Goal: Information Seeking & Learning: Learn about a topic

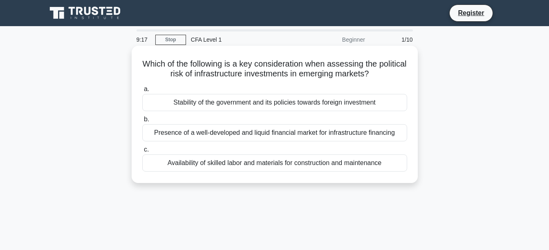
click at [343, 95] on div "Stability of the government and its policies towards foreign investment" at bounding box center [274, 102] width 265 height 17
click at [142, 92] on input "a. Stability of the government and its policies towards foreign investment" at bounding box center [142, 89] width 0 height 5
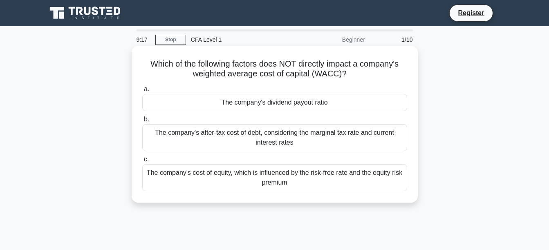
click at [342, 105] on div "The company's dividend payout ratio" at bounding box center [274, 102] width 265 height 17
click at [142, 92] on input "a. The company's dividend payout ratio" at bounding box center [142, 89] width 0 height 5
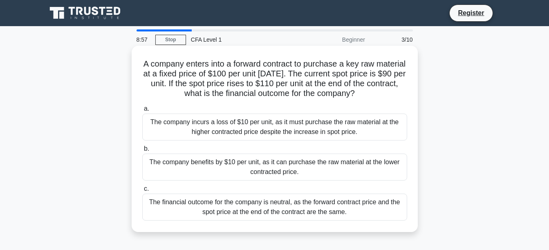
click at [343, 173] on div "The company benefits by $10 per unit, as it can purchase the raw material at th…" at bounding box center [274, 167] width 265 height 27
click at [142, 152] on input "b. The company benefits by $10 per unit, as it can purchase the raw material at…" at bounding box center [142, 148] width 0 height 5
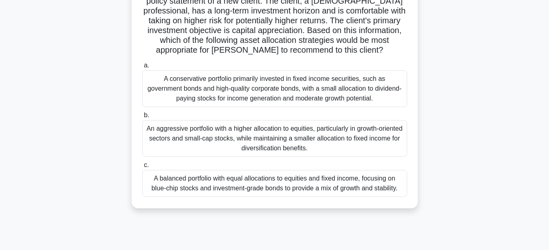
scroll to position [82, 0]
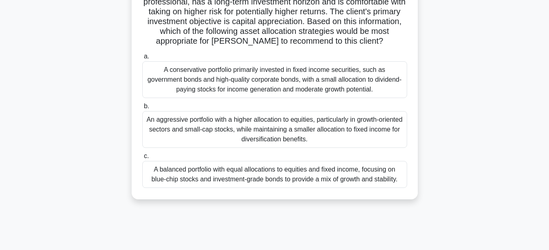
click at [350, 138] on div "An aggressive portfolio with a higher allocation to equities, particularly in g…" at bounding box center [274, 129] width 265 height 37
click at [142, 109] on input "b. An aggressive portfolio with a higher allocation to equities, particularly i…" at bounding box center [142, 106] width 0 height 5
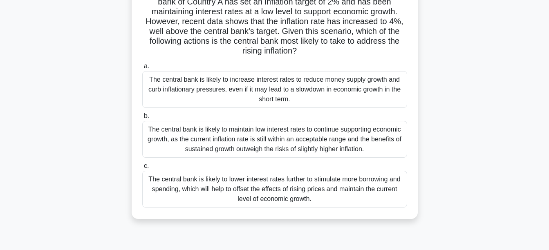
click at [308, 142] on div "The central bank is likely to maintain low interest rates to continue supportin…" at bounding box center [274, 139] width 265 height 37
click at [142, 119] on input "b. The central bank is likely to maintain low interest rates to continue suppor…" at bounding box center [142, 116] width 0 height 5
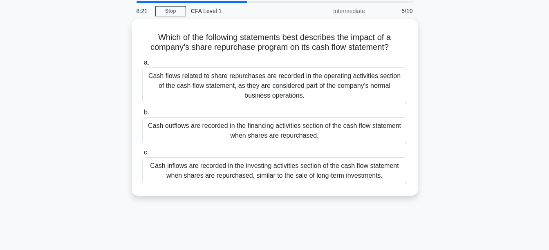
scroll to position [0, 0]
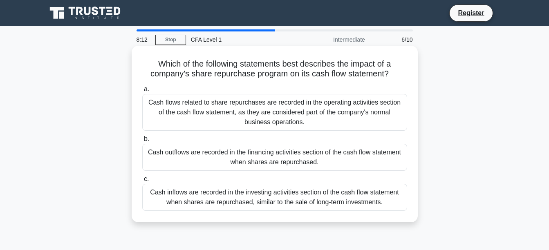
click at [310, 196] on div "Cash inflows are recorded in the investing activities section of the cash flow …" at bounding box center [274, 197] width 265 height 27
click at [142, 182] on input "c. Cash inflows are recorded in the investing activities section of the cash fl…" at bounding box center [142, 179] width 0 height 5
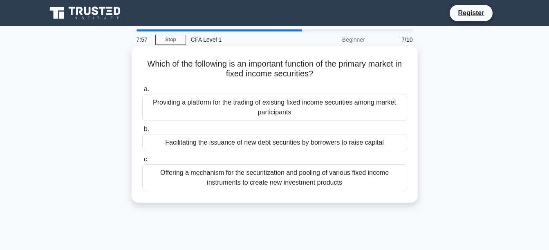
click at [353, 193] on div "a. Providing a platform for the trading of existing fixed income securities amo…" at bounding box center [274, 138] width 275 height 110
click at [350, 178] on div "Offering a mechanism for the securitization and pooling of various fixed income…" at bounding box center [274, 177] width 265 height 27
click at [142, 162] on input "c. Offering a mechanism for the securitization and pooling of various fixed inc…" at bounding box center [142, 159] width 0 height 5
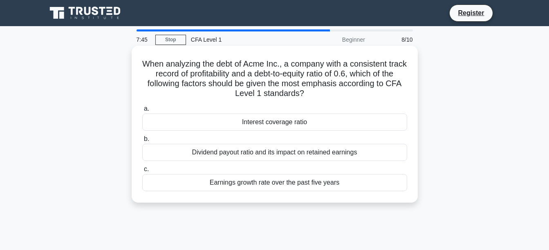
click at [312, 148] on div "Dividend payout ratio and its impact on retained earnings" at bounding box center [274, 152] width 265 height 17
click at [142, 142] on input "b. Dividend payout ratio and its impact on retained earnings" at bounding box center [142, 139] width 0 height 5
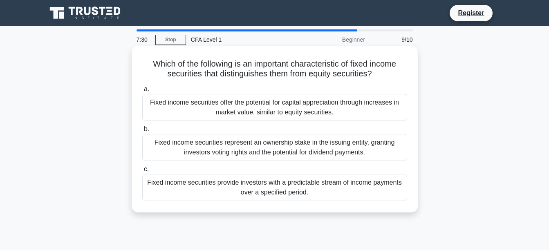
click at [386, 184] on div "Fixed income securities provide investors with a predictable stream of income p…" at bounding box center [274, 187] width 265 height 27
click at [142, 172] on input "c. Fixed income securities provide investors with a predictable stream of incom…" at bounding box center [142, 169] width 0 height 5
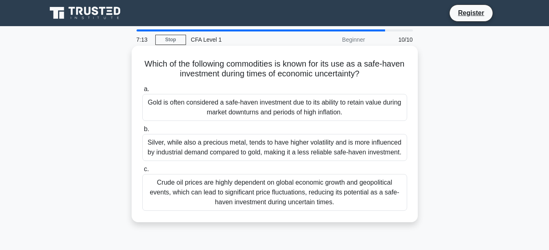
click at [337, 103] on div "Gold is often considered a safe-haven investment due to its ability to retain v…" at bounding box center [274, 107] width 265 height 27
click at [142, 92] on input "a. Gold is often considered a safe-haven investment due to its ability to retai…" at bounding box center [142, 89] width 0 height 5
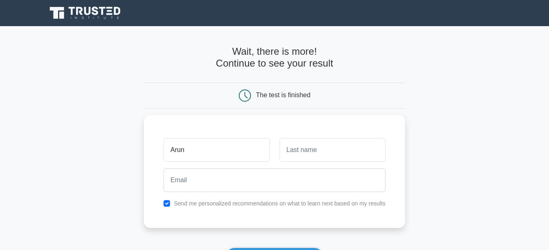
type input "Arun"
type input "[PERSON_NAME]"
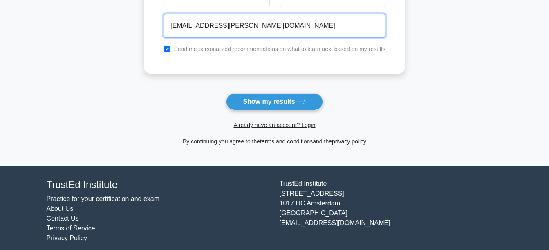
scroll to position [161, 0]
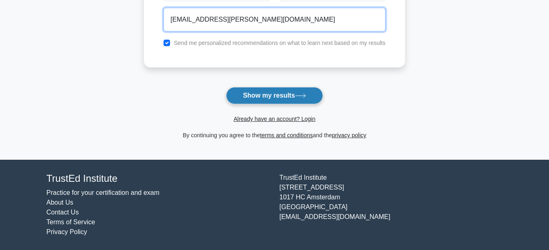
type input "[EMAIL_ADDRESS][PERSON_NAME][DOMAIN_NAME]"
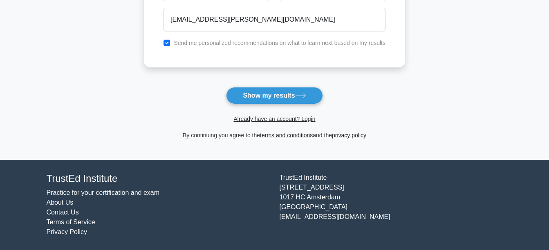
click at [293, 100] on button "Show my results" at bounding box center [274, 95] width 97 height 17
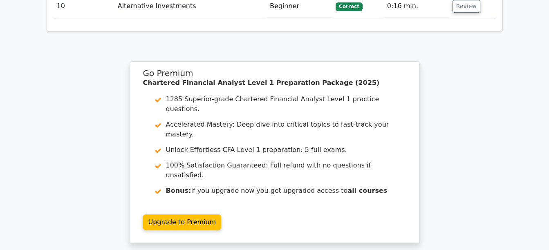
scroll to position [1358, 0]
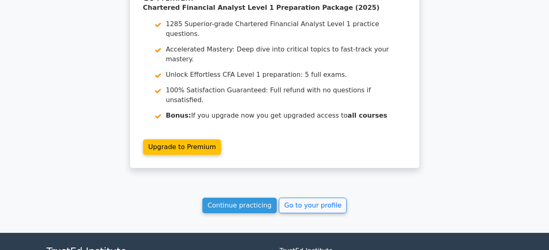
click at [243, 198] on link "Continue practicing" at bounding box center [239, 206] width 75 height 16
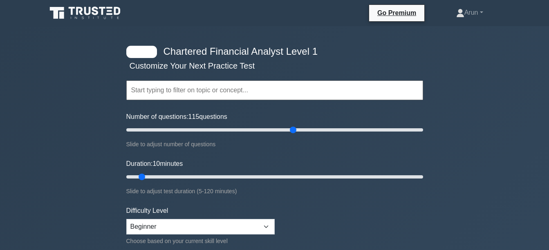
drag, startPoint x: 293, startPoint y: 133, endPoint x: 293, endPoint y: 129, distance: 4.1
click at [293, 132] on input "Number of questions: 115 questions" at bounding box center [274, 130] width 297 height 10
click at [244, 129] on input "Number of questions: 115 questions" at bounding box center [274, 130] width 297 height 10
click at [257, 130] on input "Number of questions: 80 questions" at bounding box center [274, 130] width 297 height 10
type input "100"
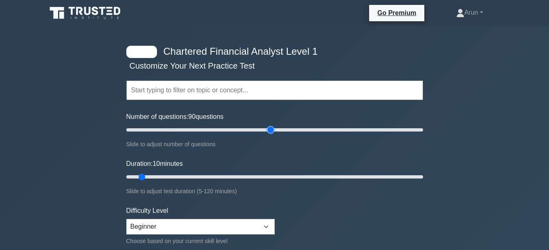
click at [268, 130] on input "Number of questions: 90 questions" at bounding box center [274, 130] width 297 height 10
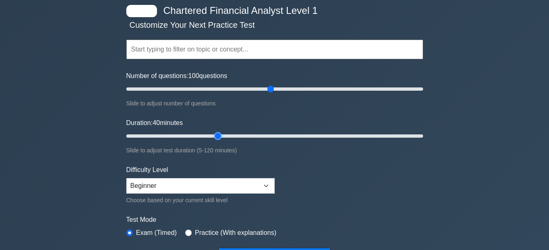
click at [221, 137] on input "Duration: 40 minutes" at bounding box center [274, 136] width 297 height 10
type input "30"
click at [196, 134] on input "Duration: 40 minutes" at bounding box center [274, 136] width 297 height 10
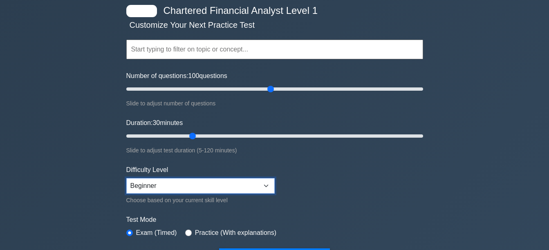
click at [203, 183] on select "Beginner Intermediate Expert" at bounding box center [200, 186] width 148 height 16
select select "expert"
click at [126, 178] on select "Beginner Intermediate Expert" at bounding box center [200, 186] width 148 height 16
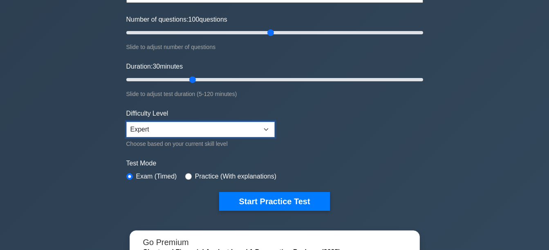
scroll to position [164, 0]
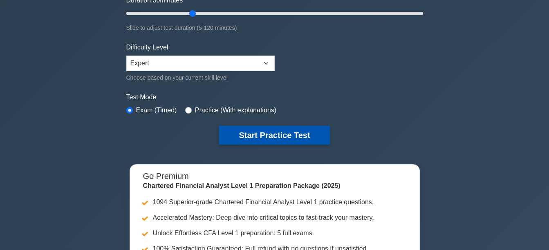
click at [275, 140] on button "Start Practice Test" at bounding box center [274, 135] width 110 height 19
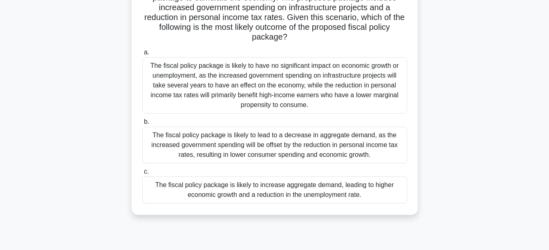
scroll to position [123, 0]
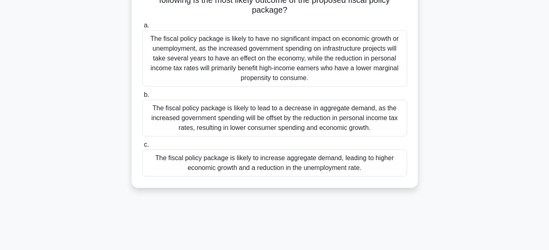
click at [277, 164] on div "The fiscal policy package is likely to increase aggregate demand, leading to hi…" at bounding box center [274, 163] width 265 height 27
click at [142, 148] on input "c. The fiscal policy package is likely to increase aggregate demand, leading to…" at bounding box center [142, 144] width 0 height 5
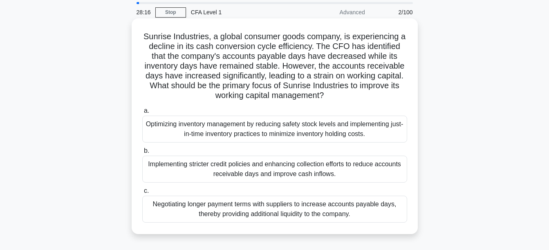
scroll to position [41, 0]
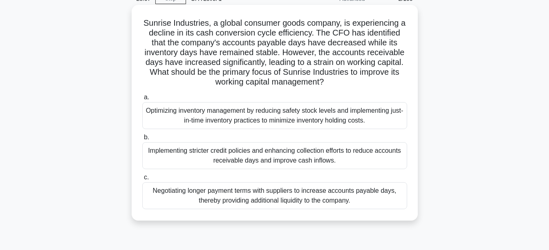
click at [332, 189] on div "Negotiating longer payment terms with suppliers to increase accounts payable da…" at bounding box center [274, 195] width 265 height 27
click at [142, 180] on input "c. Negotiating longer payment terms with suppliers to increase accounts payable…" at bounding box center [142, 177] width 0 height 5
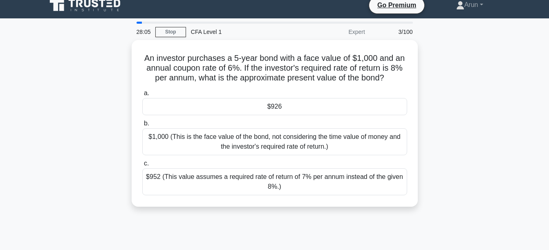
scroll to position [0, 0]
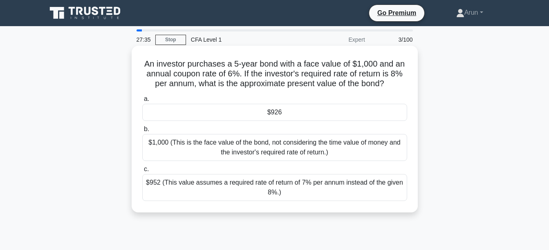
click at [338, 148] on div "$1,000 (This is the face value of the bond, not considering the time value of m…" at bounding box center [274, 147] width 265 height 27
click at [142, 132] on input "b. $1,000 (This is the face value of the bond, not considering the time value o…" at bounding box center [142, 129] width 0 height 5
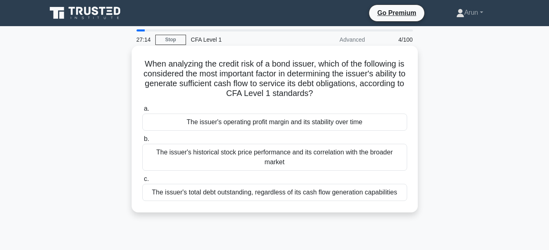
click at [258, 194] on div "The issuer's total debt outstanding, regardless of its cash flow generation cap…" at bounding box center [274, 192] width 265 height 17
click at [142, 182] on input "c. The issuer's total debt outstanding, regardless of its cash flow generation …" at bounding box center [142, 179] width 0 height 5
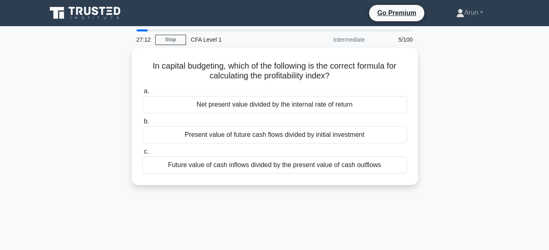
click at [341, 204] on div "27:12 Stop CFA Level 1 Intermediate 5/100 In capital budgeting, which of the fo…" at bounding box center [275, 233] width 466 height 409
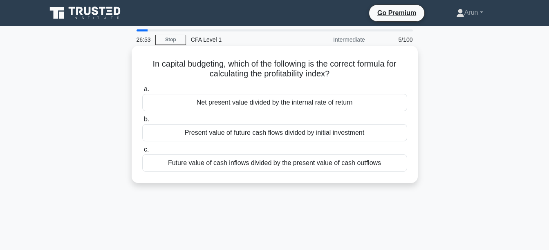
click at [374, 166] on div "Future value of cash inflows divided by the present value of cash outflows" at bounding box center [274, 163] width 265 height 17
click at [142, 153] on input "c. Future value of cash inflows divided by the present value of cash outflows" at bounding box center [142, 149] width 0 height 5
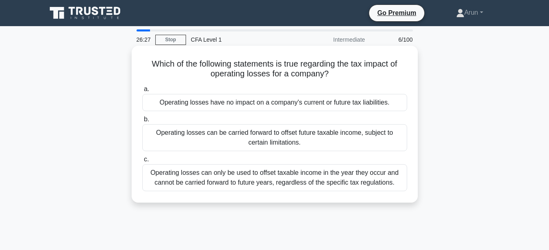
click at [324, 143] on div "Operating losses can be carried forward to offset future taxable income, subjec…" at bounding box center [274, 137] width 265 height 27
click at [142, 122] on input "b. Operating losses can be carried forward to offset future taxable income, sub…" at bounding box center [142, 119] width 0 height 5
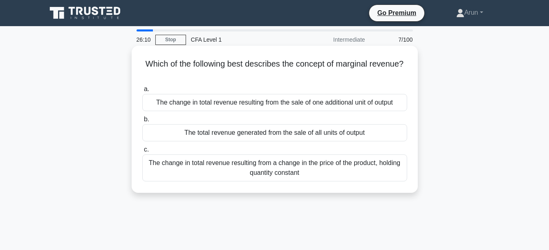
click at [314, 170] on div "The change in total revenue resulting from a change in the price of the product…" at bounding box center [274, 168] width 265 height 27
click at [142, 153] on input "c. The change in total revenue resulting from a change in the price of the prod…" at bounding box center [142, 149] width 0 height 5
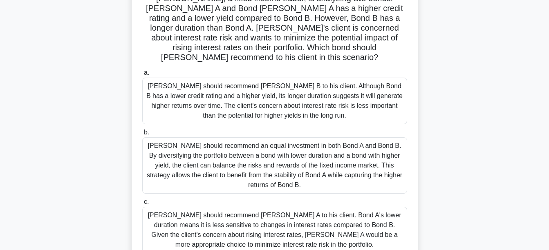
scroll to position [82, 0]
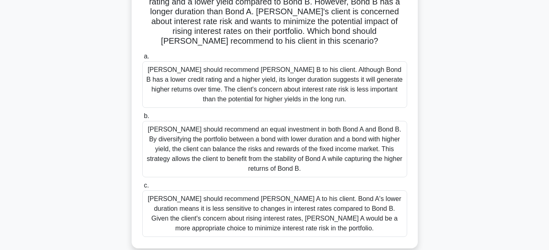
click at [250, 199] on div "Tom should recommend Bond A to his client. Bond A's lower duration means it is …" at bounding box center [274, 214] width 265 height 47
click at [142, 189] on input "c. Tom should recommend Bond A to his client. Bond A's lower duration means it …" at bounding box center [142, 185] width 0 height 5
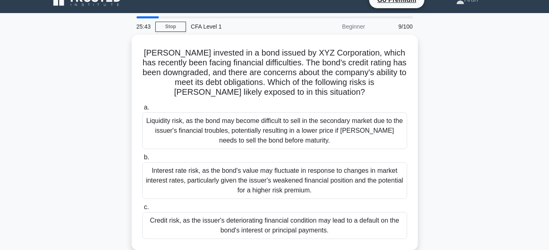
scroll to position [0, 0]
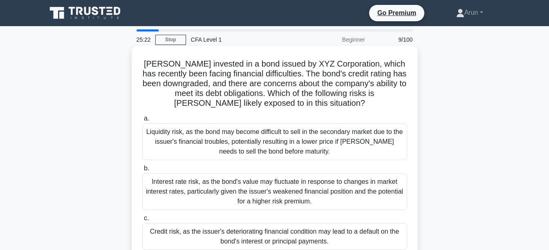
click at [292, 153] on div "Liquidity risk, as the bond may become difficult to sell in the secondary marke…" at bounding box center [274, 141] width 265 height 37
click at [142, 121] on input "a. Liquidity risk, as the bond may become difficult to sell in the secondary ma…" at bounding box center [142, 118] width 0 height 5
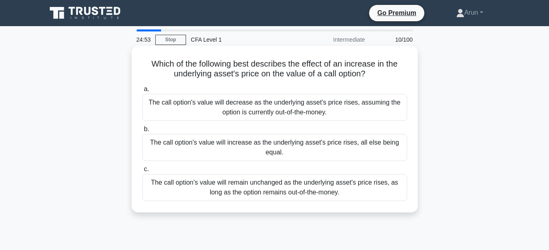
click at [294, 153] on div "The call option's value will increase as the underlying asset's price rises, al…" at bounding box center [274, 147] width 265 height 27
click at [142, 132] on input "b. The call option's value will increase as the underlying asset's price rises,…" at bounding box center [142, 129] width 0 height 5
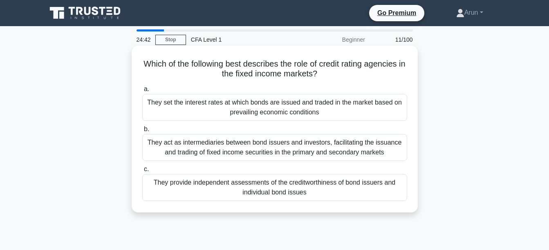
click at [290, 193] on div "They provide independent assessments of the creditworthiness of bond issuers an…" at bounding box center [274, 187] width 265 height 27
click at [142, 172] on input "c. They provide independent assessments of the creditworthiness of bond issuers…" at bounding box center [142, 169] width 0 height 5
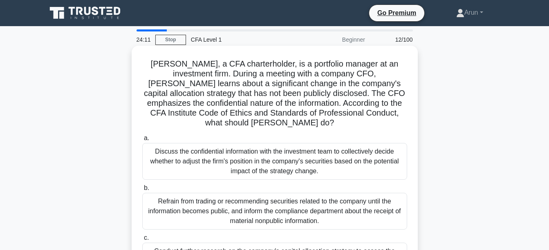
click at [294, 207] on div "Refrain from trading or recommending securities related to the company until th…" at bounding box center [274, 211] width 265 height 37
click at [142, 191] on input "b. Refrain from trading or recommending securities related to the company until…" at bounding box center [142, 188] width 0 height 5
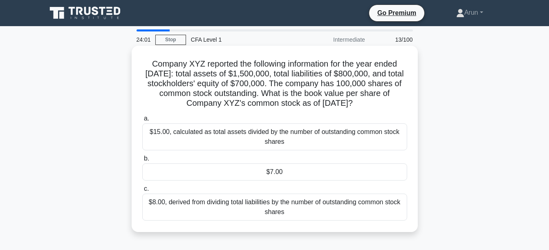
click at [280, 150] on div "$15.00, calculated as total assets divided by the number of outstanding common …" at bounding box center [274, 136] width 265 height 27
click at [142, 121] on input "a. $15.00, calculated as total assets divided by the number of outstanding comm…" at bounding box center [142, 118] width 0 height 5
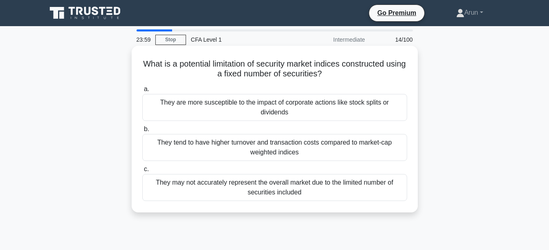
click at [314, 133] on label "b. They tend to have higher turnover and transaction costs compared to market-c…" at bounding box center [274, 142] width 265 height 37
click at [142, 132] on input "b. They tend to have higher turnover and transaction costs compared to market-c…" at bounding box center [142, 129] width 0 height 5
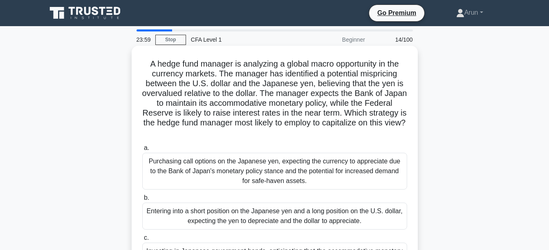
click at [312, 149] on label "a. Purchasing call options on the Japanese yen, expecting the currency to appre…" at bounding box center [274, 166] width 265 height 47
click at [142, 149] on input "a. Purchasing call options on the Japanese yen, expecting the currency to appre…" at bounding box center [142, 148] width 0 height 5
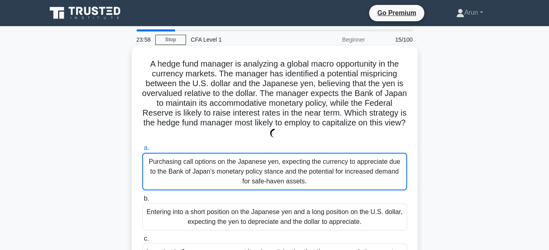
click at [311, 169] on div "Purchasing call options on the Japanese yen, expecting the currency to apprecia…" at bounding box center [274, 172] width 265 height 38
click at [142, 151] on input "a. Purchasing call options on the Japanese yen, expecting the currency to appre…" at bounding box center [142, 148] width 0 height 5
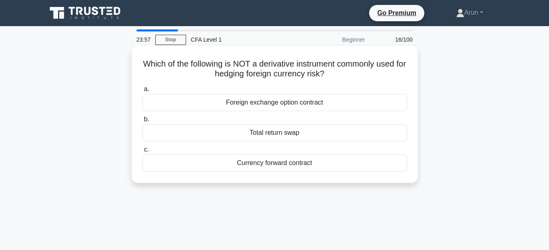
drag, startPoint x: 311, startPoint y: 169, endPoint x: 269, endPoint y: 165, distance: 41.5
click at [269, 165] on div "Currency forward contract" at bounding box center [274, 163] width 265 height 17
click at [142, 153] on input "c. Currency forward contract" at bounding box center [142, 149] width 0 height 5
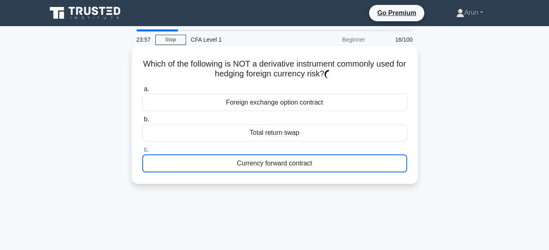
click at [269, 165] on div "Currency forward contract" at bounding box center [274, 164] width 265 height 18
click at [142, 153] on input "c. Currency forward contract" at bounding box center [142, 149] width 0 height 5
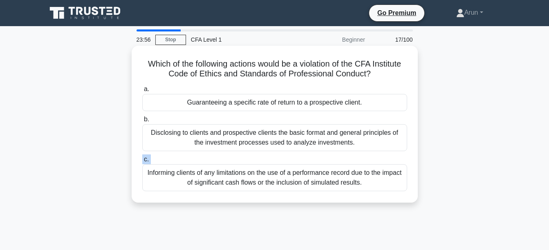
click at [270, 164] on label "c. Informing clients of any limitations on the use of a performance record due …" at bounding box center [274, 173] width 265 height 37
click at [142, 162] on input "c. Informing clients of any limitations on the use of a performance record due …" at bounding box center [142, 159] width 0 height 5
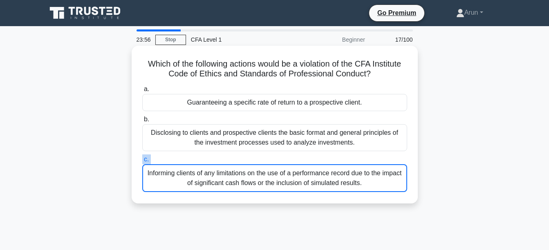
click at [270, 164] on label "c. Informing clients of any limitations on the use of a performance record due …" at bounding box center [274, 174] width 265 height 38
click at [142, 162] on input "c. Informing clients of any limitations on the use of a performance record due …" at bounding box center [142, 159] width 0 height 5
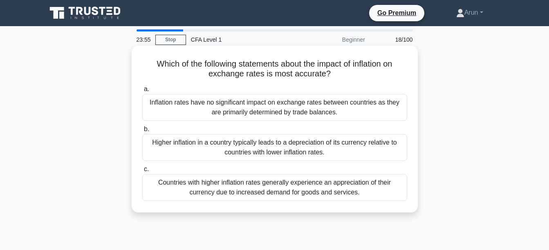
drag, startPoint x: 270, startPoint y: 164, endPoint x: 274, endPoint y: 153, distance: 12.4
click at [274, 153] on div "Higher inflation in a country typically leads to a depreciation of its currency…" at bounding box center [274, 147] width 265 height 27
click at [142, 132] on input "b. Higher inflation in a country typically leads to a depreciation of its curre…" at bounding box center [142, 129] width 0 height 5
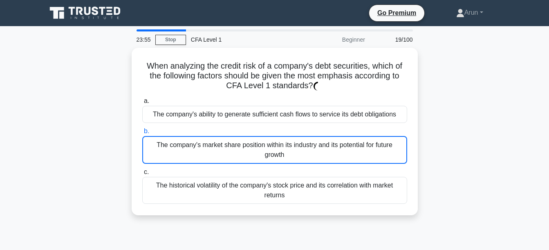
click at [274, 153] on div "The company's market share position within its industry and its potential for f…" at bounding box center [274, 150] width 265 height 28
click at [142, 134] on input "b. The company's market share position within its industry and its potential fo…" at bounding box center [142, 131] width 0 height 5
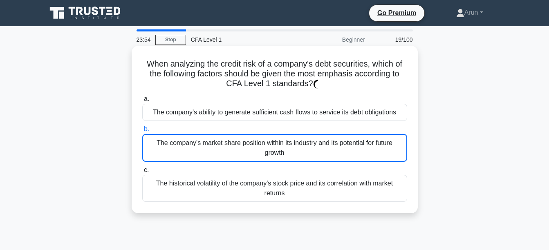
click at [274, 153] on div "The company's market share position within its industry and its potential for f…" at bounding box center [274, 148] width 265 height 28
click at [142, 132] on input "b. The company's market share position within its industry and its potential fo…" at bounding box center [142, 129] width 0 height 5
click at [274, 153] on div "The company's market share position within its industry and its potential for f…" at bounding box center [274, 148] width 265 height 28
click at [142, 132] on input "b. The company's market share position within its industry and its potential fo…" at bounding box center [142, 129] width 0 height 5
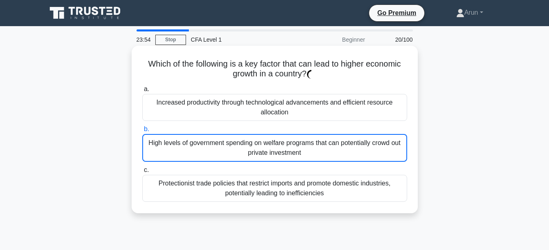
click at [274, 153] on div "High levels of government spending on welfare programs that can potentially cro…" at bounding box center [274, 148] width 265 height 28
click at [142, 132] on input "b. High levels of government spending on welfare programs that can potentially …" at bounding box center [142, 129] width 0 height 5
click at [274, 153] on div "High levels of government spending on welfare programs that can potentially cro…" at bounding box center [274, 148] width 265 height 28
click at [142, 132] on input "b. High levels of government spending on welfare programs that can potentially …" at bounding box center [142, 129] width 0 height 5
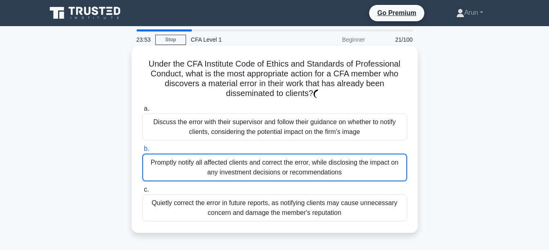
click at [274, 153] on label "b. Promptly notify all affected clients and correct the error, while disclosing…" at bounding box center [274, 163] width 265 height 38
click at [142, 152] on input "b. Promptly notify all affected clients and correct the error, while disclosing…" at bounding box center [142, 148] width 0 height 5
click at [274, 153] on label "b. Promptly notify all affected clients and correct the error, while disclosing…" at bounding box center [274, 163] width 265 height 38
click at [142, 152] on input "b. Promptly notify all affected clients and correct the error, while disclosing…" at bounding box center [142, 148] width 0 height 5
click at [274, 153] on label "b. Promptly notify all affected clients and correct the error, while disclosing…" at bounding box center [274, 163] width 265 height 38
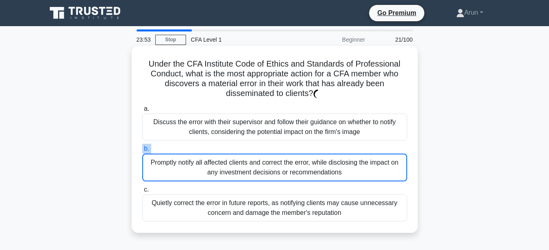
click at [142, 152] on input "b. Promptly notify all affected clients and correct the error, while disclosing…" at bounding box center [142, 148] width 0 height 5
click at [274, 153] on label "b. Promptly notify all affected clients and correct the error, while disclosing…" at bounding box center [274, 163] width 265 height 38
click at [142, 152] on input "b. Promptly notify all affected clients and correct the error, while disclosing…" at bounding box center [142, 148] width 0 height 5
click at [274, 153] on label "b. Promptly notify all affected clients and correct the error, while disclosing…" at bounding box center [274, 163] width 265 height 38
click at [142, 152] on input "b. Promptly notify all affected clients and correct the error, while disclosing…" at bounding box center [142, 148] width 0 height 5
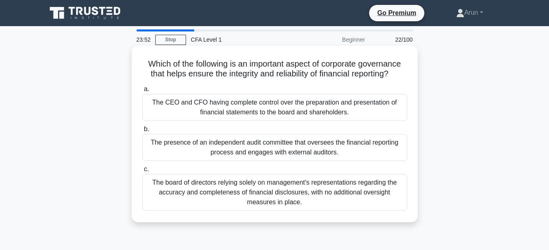
drag, startPoint x: 274, startPoint y: 153, endPoint x: 271, endPoint y: 108, distance: 45.1
click at [271, 108] on div "The CEO and CFO having complete control over the preparation and presentation o…" at bounding box center [274, 107] width 265 height 27
click at [142, 92] on input "a. The CEO and CFO having complete control over the preparation and presentatio…" at bounding box center [142, 89] width 0 height 5
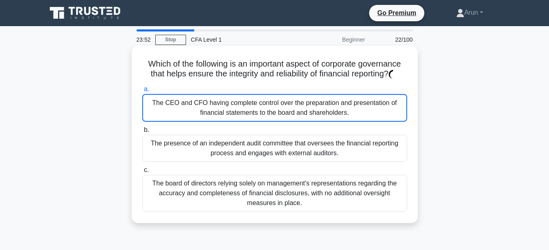
click at [271, 108] on div "The CEO and CFO having complete control over the preparation and presentation o…" at bounding box center [274, 108] width 265 height 28
click at [142, 92] on input "a. The CEO and CFO having complete control over the preparation and presentatio…" at bounding box center [142, 89] width 0 height 5
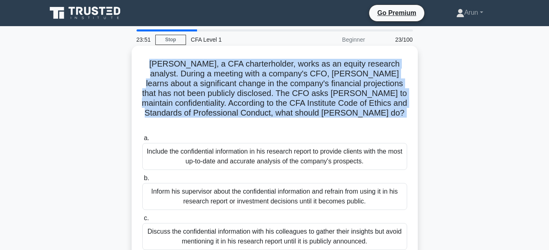
click at [271, 108] on h5 "John, a CFA charterholder, works as an equity research analyst. During a meetin…" at bounding box center [274, 94] width 267 height 70
click at [272, 108] on h5 "John, a CFA charterholder, works as an equity research analyst. During a meetin…" at bounding box center [274, 94] width 267 height 70
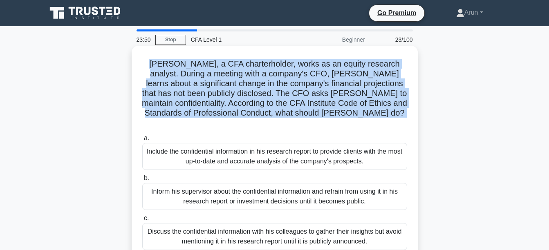
drag, startPoint x: 272, startPoint y: 108, endPoint x: 266, endPoint y: 102, distance: 7.5
click at [266, 102] on h5 "John, a CFA charterholder, works as an equity research analyst. During a meetin…" at bounding box center [274, 94] width 267 height 70
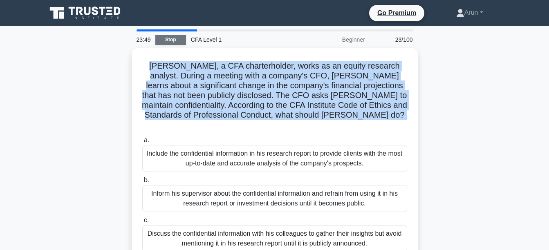
click at [174, 36] on link "Stop" at bounding box center [170, 40] width 31 height 10
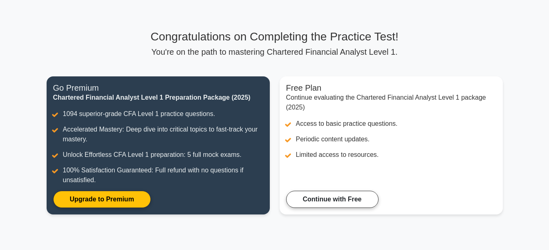
scroll to position [17, 0]
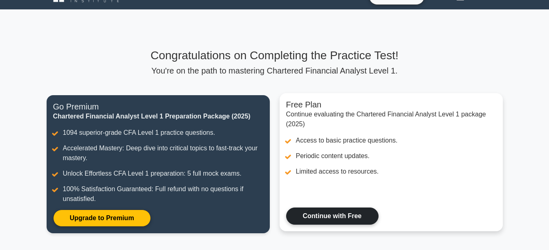
click at [336, 212] on link "Continue with Free" at bounding box center [332, 216] width 92 height 17
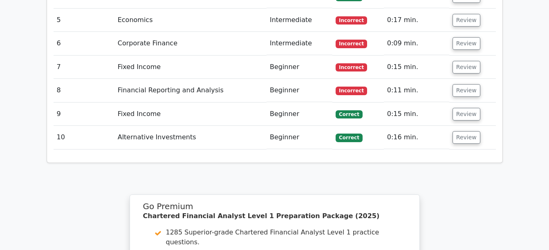
scroll to position [1268, 0]
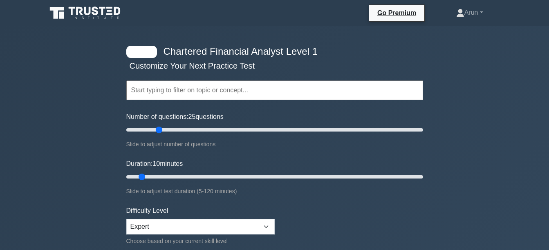
drag, startPoint x: 168, startPoint y: 127, endPoint x: 161, endPoint y: 129, distance: 7.8
type input "25"
click at [161, 129] on input "Number of questions: 25 questions" at bounding box center [274, 130] width 297 height 10
click at [158, 176] on input "Duration: 15 minutes" at bounding box center [274, 177] width 297 height 10
drag, startPoint x: 155, startPoint y: 177, endPoint x: 149, endPoint y: 177, distance: 5.7
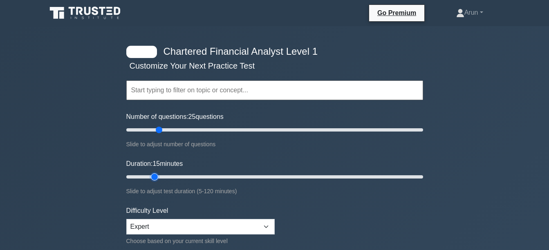
click at [149, 177] on input "Duration: 15 minutes" at bounding box center [274, 177] width 297 height 10
click at [150, 177] on input "Duration: 15 minutes" at bounding box center [274, 177] width 297 height 10
click at [148, 177] on input "Duration: 10 minutes" at bounding box center [274, 177] width 297 height 10
type input "15"
click at [150, 176] on input "Duration: 10 minutes" at bounding box center [274, 177] width 297 height 10
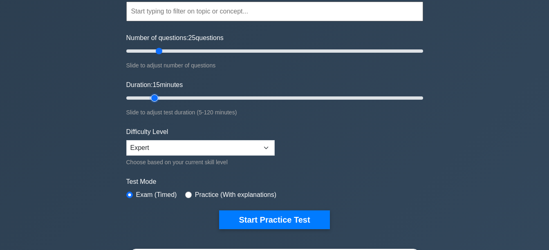
scroll to position [82, 0]
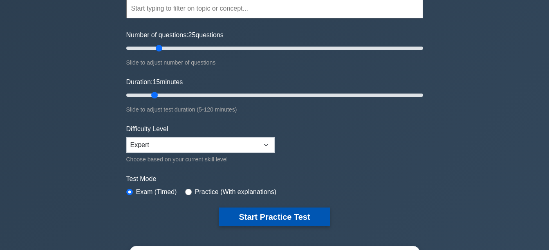
click at [269, 215] on button "Start Practice Test" at bounding box center [274, 217] width 110 height 19
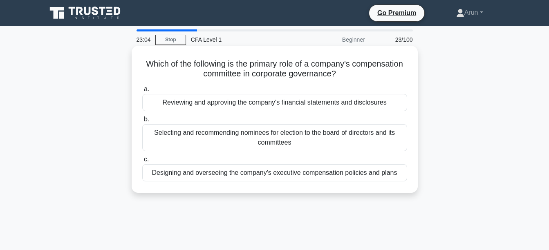
click at [311, 176] on div "Designing and overseeing the company's executive compensation policies and plans" at bounding box center [274, 172] width 265 height 17
click at [142, 162] on input "c. Designing and overseeing the company's executive compensation policies and p…" at bounding box center [142, 159] width 0 height 5
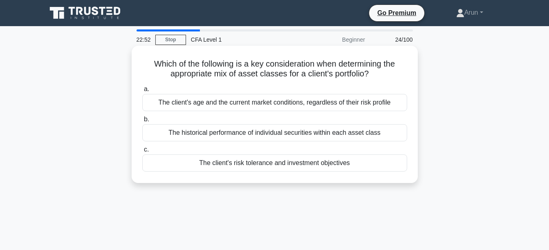
click at [304, 162] on div "The client's risk tolerance and investment objectives" at bounding box center [274, 163] width 265 height 17
click at [142, 153] on input "c. The client's risk tolerance and investment objectives" at bounding box center [142, 149] width 0 height 5
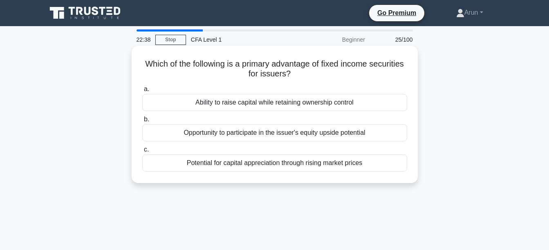
click at [353, 135] on div "Opportunity to participate in the issuer's equity upside potential" at bounding box center [274, 132] width 265 height 17
click at [142, 122] on input "b. Opportunity to participate in the issuer's equity upside potential" at bounding box center [142, 119] width 0 height 5
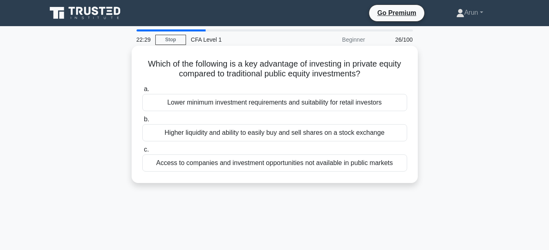
click at [345, 161] on div "Access to companies and investment opportunities not available in public markets" at bounding box center [274, 163] width 265 height 17
click at [142, 153] on input "c. Access to companies and investment opportunities not available in public mar…" at bounding box center [142, 149] width 0 height 5
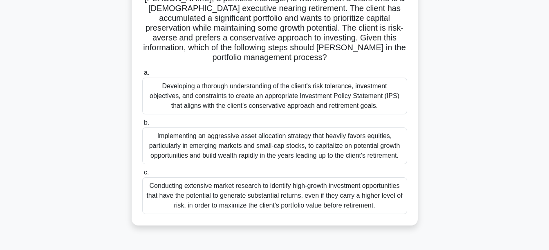
scroll to position [82, 0]
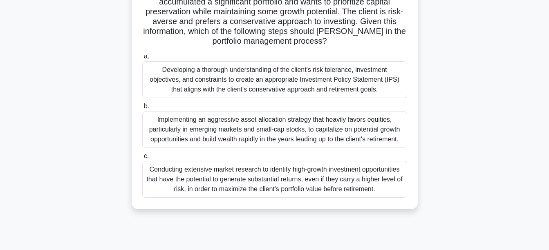
click at [344, 82] on div "Developing a thorough understanding of the client's risk tolerance, investment …" at bounding box center [274, 79] width 265 height 37
click at [142, 59] on input "a. Developing a thorough understanding of the client's risk tolerance, investme…" at bounding box center [142, 56] width 0 height 5
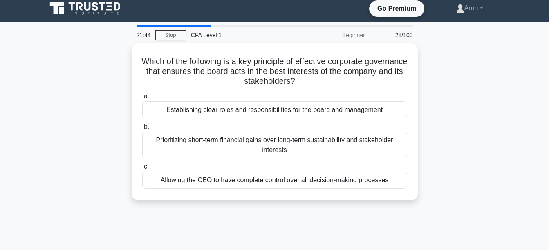
scroll to position [0, 0]
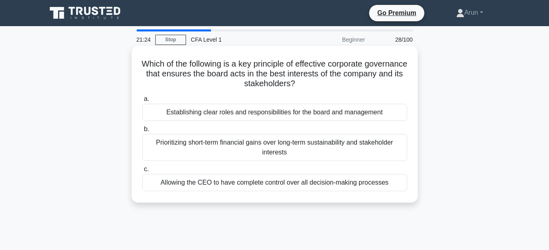
click at [377, 109] on div "Establishing clear roles and responsibilities for the board and management" at bounding box center [274, 112] width 265 height 17
click at [142, 102] on input "a. Establishing clear roles and responsibilities for the board and management" at bounding box center [142, 99] width 0 height 5
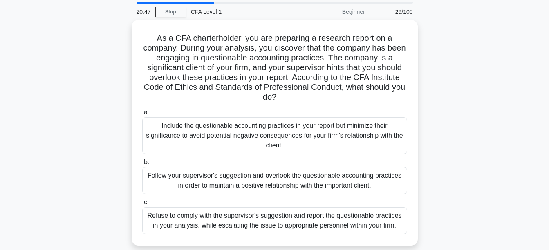
scroll to position [41, 0]
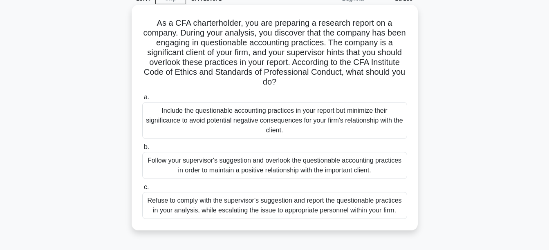
click at [294, 205] on div "Refuse to comply with the supervisor's suggestion and report the questionable p…" at bounding box center [274, 205] width 265 height 27
click at [142, 190] on input "c. Refuse to comply with the supervisor's suggestion and report the questionabl…" at bounding box center [142, 187] width 0 height 5
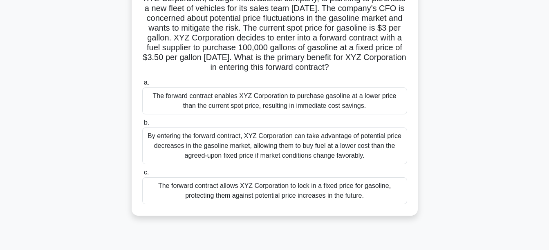
scroll to position [82, 0]
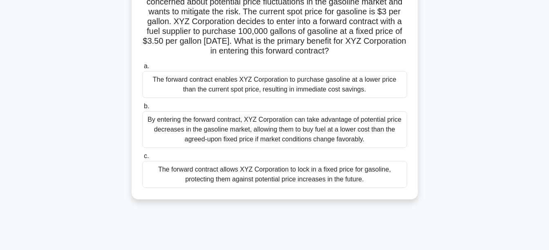
click at [361, 188] on div "The forward contract allows XYZ Corporation to lock in a fixed price for gasoli…" at bounding box center [274, 174] width 265 height 27
click at [142, 159] on input "c. The forward contract allows XYZ Corporation to lock in a fixed price for gas…" at bounding box center [142, 156] width 0 height 5
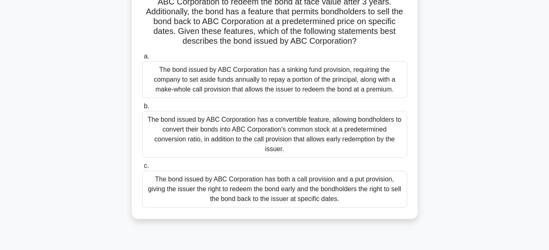
click at [321, 187] on div "The bond issued by ABC Corporation has both a call provision and a put provisio…" at bounding box center [274, 189] width 265 height 37
click at [142, 169] on input "c. The bond issued by ABC Corporation has both a call provision and a put provi…" at bounding box center [142, 166] width 0 height 5
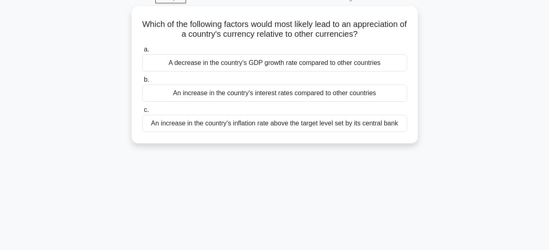
scroll to position [0, 0]
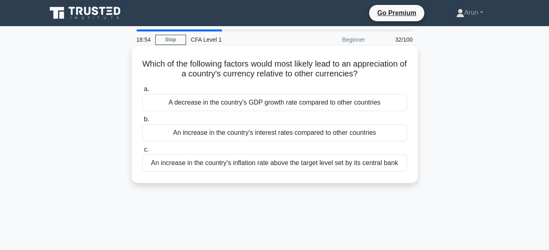
click at [372, 134] on div "An increase in the country's interest rates compared to other countries" at bounding box center [274, 132] width 265 height 17
click at [142, 122] on input "b. An increase in the country's interest rates compared to other countries" at bounding box center [142, 119] width 0 height 5
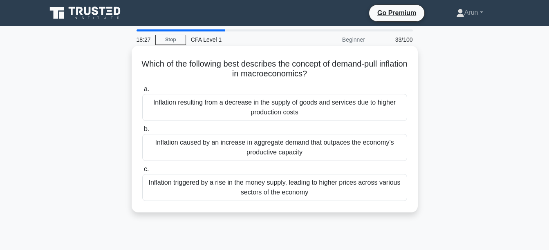
click at [363, 149] on div "Inflation caused by an increase in aggregate demand that outpaces the economy's…" at bounding box center [274, 147] width 265 height 27
click at [142, 132] on input "b. Inflation caused by an increase in aggregate demand that outpaces the econom…" at bounding box center [142, 129] width 0 height 5
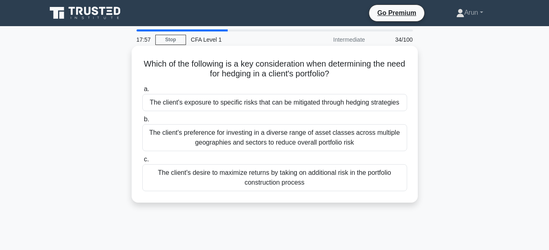
click at [378, 139] on div "The client's preference for investing in a diverse range of asset classes acros…" at bounding box center [274, 137] width 265 height 27
click at [142, 122] on input "b. The client's preference for investing in a diverse range of asset classes ac…" at bounding box center [142, 119] width 0 height 5
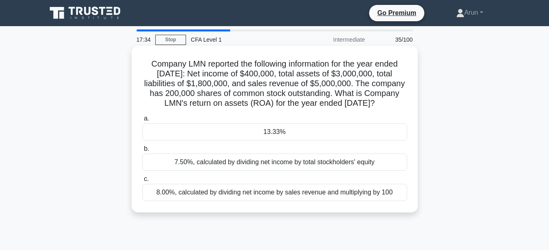
click at [333, 135] on div "13.33%" at bounding box center [274, 131] width 265 height 17
click at [142, 121] on input "a. 13.33%" at bounding box center [142, 118] width 0 height 5
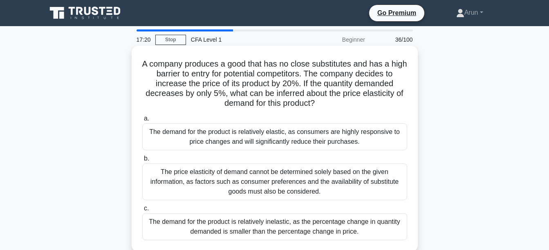
click at [261, 189] on div "The price elasticity of demand cannot be determined solely based on the given i…" at bounding box center [274, 182] width 265 height 37
click at [142, 162] on input "b. The price elasticity of demand cannot be determined solely based on the give…" at bounding box center [142, 158] width 0 height 5
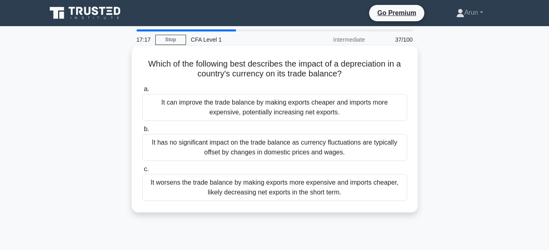
click at [303, 141] on div "It has no significant impact on the trade balance as currency fluctuations are …" at bounding box center [274, 147] width 265 height 27
click at [142, 132] on input "b. It has no significant impact on the trade balance as currency fluctuations a…" at bounding box center [142, 129] width 0 height 5
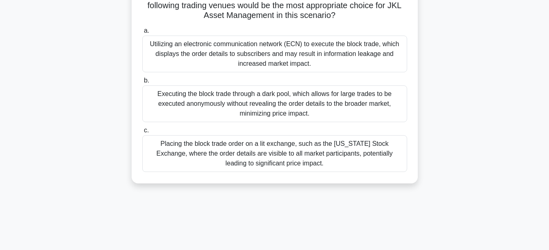
scroll to position [191, 0]
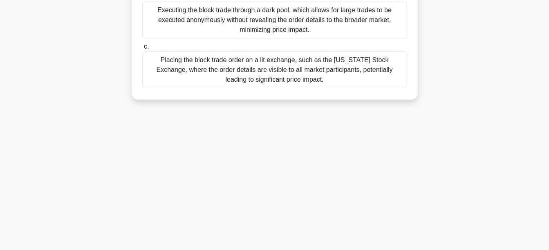
click at [293, 65] on div "Placing the block trade order on a lit exchange, such as the New York Stock Exc…" at bounding box center [274, 70] width 265 height 37
click at [142, 49] on input "c. Placing the block trade order on a lit exchange, such as the New York Stock …" at bounding box center [142, 46] width 0 height 5
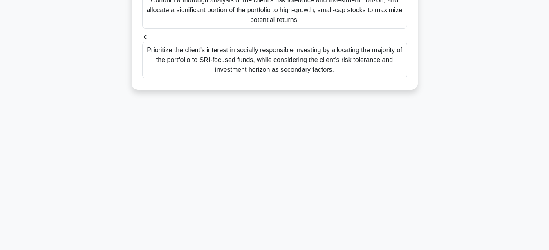
click at [295, 54] on div "Prioritize the client's interest in socially responsible investing by allocatin…" at bounding box center [274, 60] width 265 height 37
click at [142, 40] on input "c. Prioritize the client's interest in socially responsible investing by alloca…" at bounding box center [142, 36] width 0 height 5
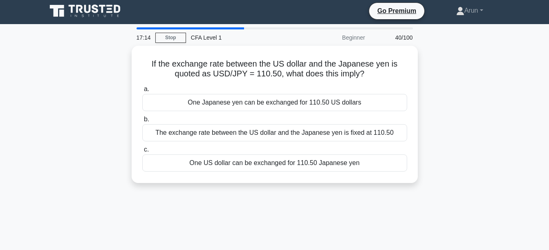
scroll to position [0, 0]
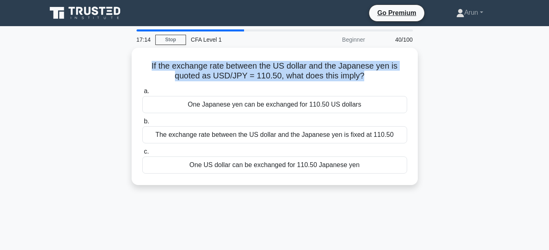
click at [295, 54] on div "If the exchange rate between the US dollar and the Japanese yen is quoted as US…" at bounding box center [275, 116] width 280 height 131
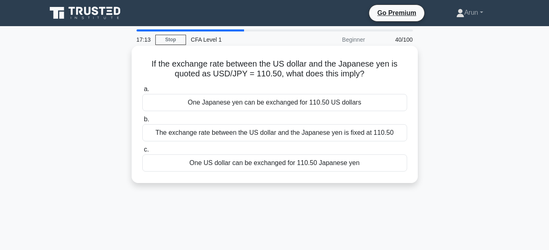
drag, startPoint x: 295, startPoint y: 54, endPoint x: 245, endPoint y: 100, distance: 68.6
click at [245, 100] on div "One Japanese yen can be exchanged for 110.50 US dollars" at bounding box center [274, 102] width 265 height 17
click at [142, 92] on input "a. One Japanese yen can be exchanged for 110.50 US dollars" at bounding box center [142, 89] width 0 height 5
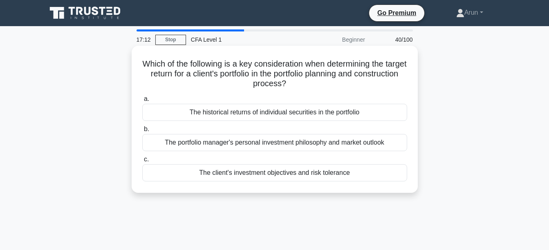
click at [279, 130] on label "b. The portfolio manager's personal investment philosophy and market outlook" at bounding box center [274, 137] width 265 height 27
click at [142, 130] on input "b. The portfolio manager's personal investment philosophy and market outlook" at bounding box center [142, 129] width 0 height 5
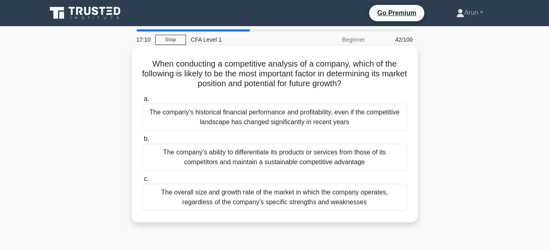
click at [274, 159] on div "The company's ability to differentiate its products or services from those of i…" at bounding box center [274, 157] width 265 height 27
click at [142, 142] on input "b. The company's ability to differentiate its products or services from those o…" at bounding box center [142, 139] width 0 height 5
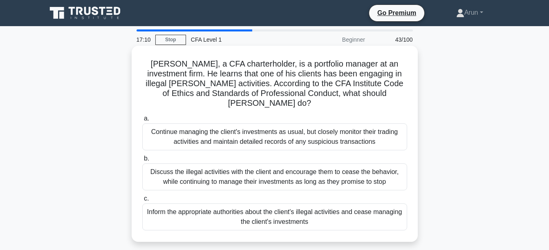
click at [278, 132] on div "Continue managing the client's investments as usual, but closely monitor their …" at bounding box center [274, 136] width 265 height 27
click at [142, 121] on input "a. Continue managing the client's investments as usual, but closely monitor the…" at bounding box center [142, 118] width 0 height 5
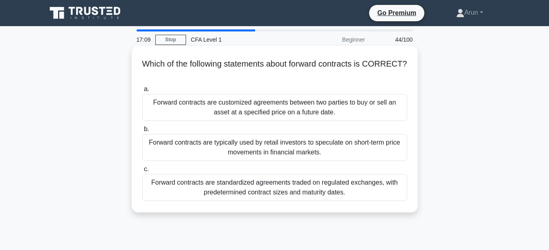
click at [278, 132] on label "b. Forward contracts are typically used by retail investors to speculate on sho…" at bounding box center [274, 142] width 265 height 37
click at [142, 132] on input "b. Forward contracts are typically used by retail investors to speculate on sho…" at bounding box center [142, 129] width 0 height 5
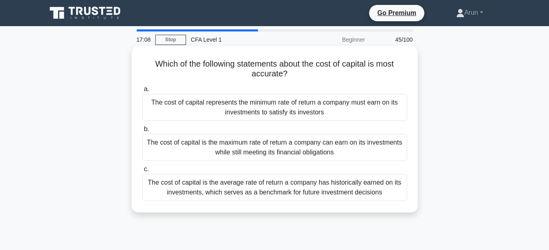
click at [281, 166] on label "c. The cost of capital is the average rate of return a company has historically…" at bounding box center [274, 182] width 265 height 37
click at [142, 167] on input "c. The cost of capital is the average rate of return a company has historically…" at bounding box center [142, 169] width 0 height 5
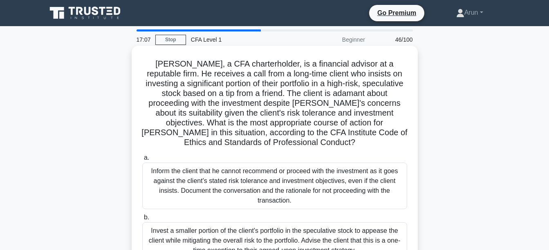
click at [283, 106] on h5 "John, a CFA charterholder, is a financial advisor at a reputable firm. He recei…" at bounding box center [274, 103] width 267 height 89
click at [276, 169] on div "Inform the client that he cannot recommend or proceed with the investment as it…" at bounding box center [274, 186] width 265 height 47
click at [142, 161] on input "a. Inform the client that he cannot recommend or proceed with the investment as…" at bounding box center [142, 157] width 0 height 5
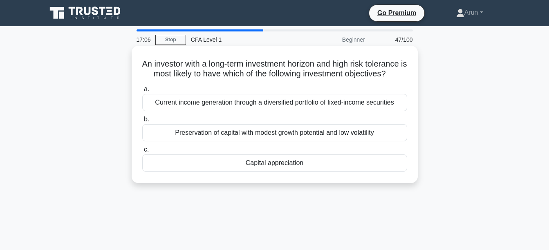
click at [290, 130] on label "b. Preservation of capital with modest growth potential and low volatility" at bounding box center [274, 127] width 265 height 27
click at [142, 122] on input "b. Preservation of capital with modest growth potential and low volatility" at bounding box center [142, 119] width 0 height 5
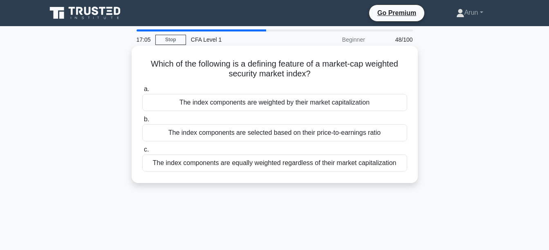
click at [294, 111] on div "The index components are weighted by their market capitalization" at bounding box center [274, 102] width 265 height 17
click at [142, 92] on input "a. The index components are weighted by their market capitalization" at bounding box center [142, 89] width 0 height 5
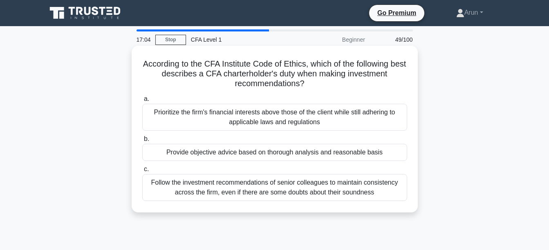
click at [287, 148] on div "Provide objective advice based on thorough analysis and reasonable basis" at bounding box center [274, 152] width 265 height 17
click at [142, 142] on input "b. Provide objective advice based on thorough analysis and reasonable basis" at bounding box center [142, 139] width 0 height 5
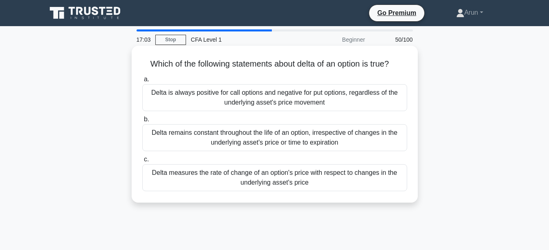
click at [275, 186] on div "Delta measures the rate of change of an option's price with respect to changes …" at bounding box center [274, 177] width 265 height 27
click at [142, 162] on input "c. Delta measures the rate of change of an option's price with respect to chang…" at bounding box center [142, 159] width 0 height 5
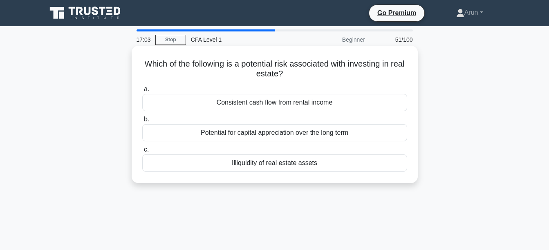
click at [287, 133] on div "Potential for capital appreciation over the long term" at bounding box center [274, 132] width 265 height 17
click at [142, 122] on input "b. Potential for capital appreciation over the long term" at bounding box center [142, 119] width 0 height 5
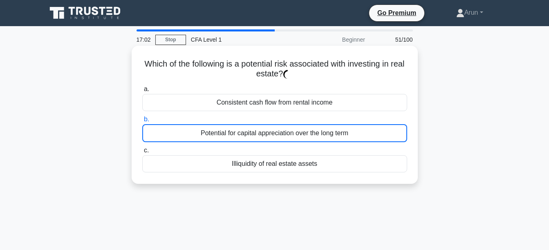
click at [289, 96] on div "Consistent cash flow from rental income" at bounding box center [274, 102] width 265 height 17
click at [142, 92] on input "a. Consistent cash flow from rental income" at bounding box center [142, 89] width 0 height 5
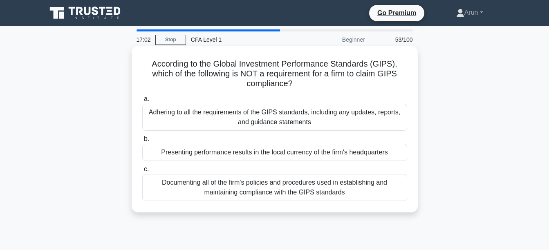
click at [265, 173] on label "c. Documenting all of the firm's policies and procedures used in establishing a…" at bounding box center [274, 182] width 265 height 37
click at [142, 172] on input "c. Documenting all of the firm's policies and procedures used in establishing a…" at bounding box center [142, 169] width 0 height 5
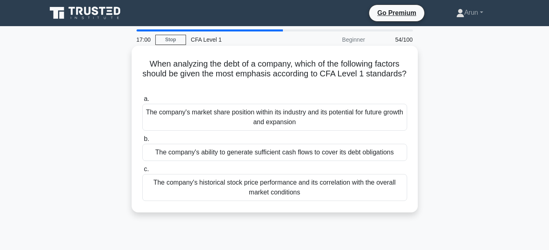
click at [270, 173] on label "c. The company's historical stock price performance and its correlation with th…" at bounding box center [274, 182] width 265 height 37
click at [142, 172] on input "c. The company's historical stock price performance and its correlation with th…" at bounding box center [142, 169] width 0 height 5
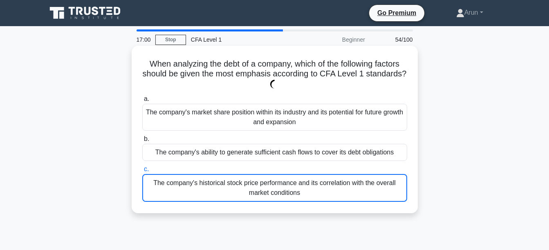
click at [273, 150] on div "The company's ability to generate sufficient cash flows to cover its debt oblig…" at bounding box center [274, 152] width 265 height 17
click at [142, 142] on input "b. The company's ability to generate sufficient cash flows to cover its debt ob…" at bounding box center [142, 139] width 0 height 5
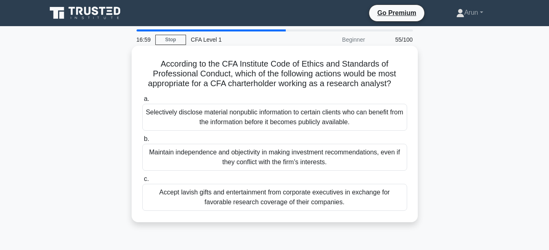
click at [274, 203] on div "Accept lavish gifts and entertainment from corporate executives in exchange for…" at bounding box center [274, 197] width 265 height 27
click at [142, 182] on input "c. Accept lavish gifts and entertainment from corporate executives in exchange …" at bounding box center [142, 179] width 0 height 5
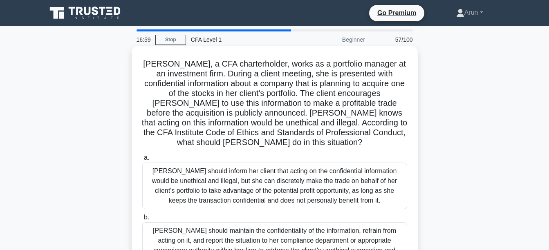
click at [278, 148] on h5 "Julia, a CFA charterholder, works as a portfolio manager at an investment firm.…" at bounding box center [274, 103] width 267 height 89
click at [271, 186] on div "Julia should inform her client that acting on the confidential information woul…" at bounding box center [274, 186] width 265 height 47
click at [142, 161] on input "a. Julia should inform her client that acting on the confidential information w…" at bounding box center [142, 157] width 0 height 5
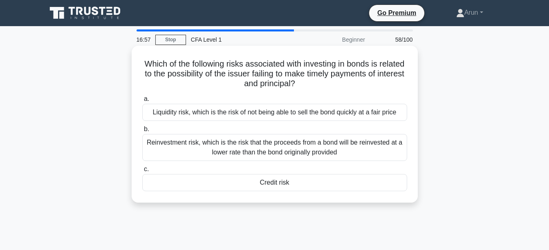
click at [288, 180] on div "Credit risk" at bounding box center [274, 182] width 265 height 17
drag, startPoint x: 288, startPoint y: 180, endPoint x: 256, endPoint y: 169, distance: 33.8
click at [256, 169] on label "c. Credit risk" at bounding box center [274, 177] width 265 height 27
click at [142, 169] on input "c. Credit risk" at bounding box center [142, 169] width 0 height 5
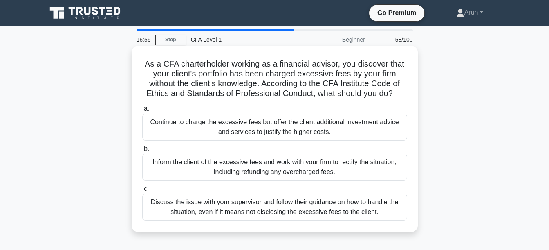
click at [252, 192] on label "c. Discuss the issue with your supervisor and follow their guidance on how to h…" at bounding box center [274, 202] width 265 height 37
click at [142, 192] on input "c. Discuss the issue with your supervisor and follow their guidance on how to h…" at bounding box center [142, 188] width 0 height 5
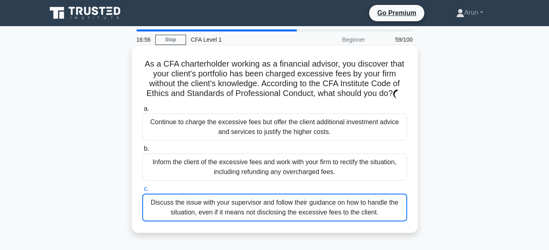
click at [262, 147] on label "b. Inform the client of the excessive fees and work with your firm to rectify t…" at bounding box center [274, 162] width 265 height 37
click at [142, 147] on input "b. Inform the client of the excessive fees and work with your firm to rectify t…" at bounding box center [142, 148] width 0 height 5
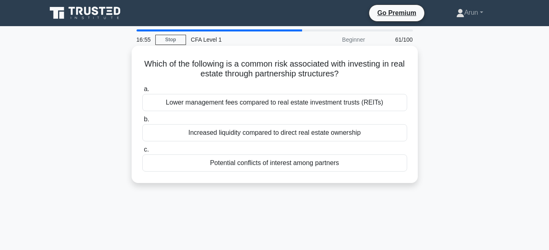
click at [256, 162] on div "Potential conflicts of interest among partners" at bounding box center [274, 163] width 265 height 17
click at [142, 153] on input "c. Potential conflicts of interest among partners" at bounding box center [142, 149] width 0 height 5
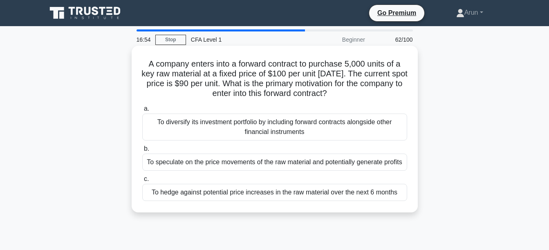
click at [275, 183] on label "c. To hedge against potential price increases in the raw material over the next…" at bounding box center [274, 187] width 265 height 27
click at [142, 182] on input "c. To hedge against potential price increases in the raw material over the next…" at bounding box center [142, 179] width 0 height 5
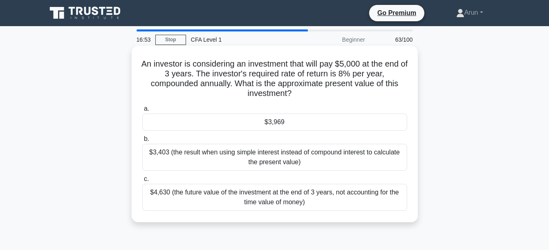
click at [277, 156] on div "$3,403 (the result when using simple interest instead of compound interest to c…" at bounding box center [274, 157] width 265 height 27
click at [142, 142] on input "b. $3,403 (the result when using simple interest instead of compound interest t…" at bounding box center [142, 139] width 0 height 5
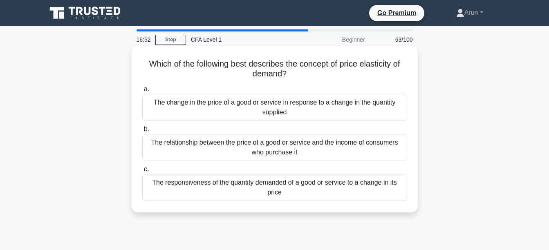
click at [277, 154] on div "The relationship between the price of a good or service and the income of consu…" at bounding box center [274, 147] width 265 height 27
click at [142, 132] on input "b. The relationship between the price of a good or service and the income of co…" at bounding box center [142, 129] width 0 height 5
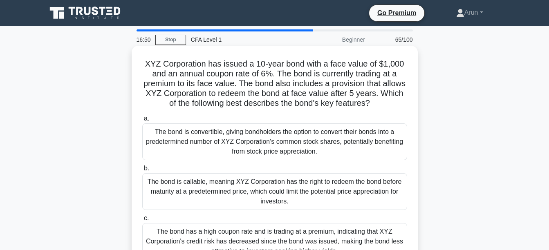
click at [280, 142] on div "The bond is convertible, giving bondholders the option to convert their bonds i…" at bounding box center [274, 141] width 265 height 37
click at [142, 121] on input "a. The bond is convertible, giving bondholders the option to convert their bond…" at bounding box center [142, 118] width 0 height 5
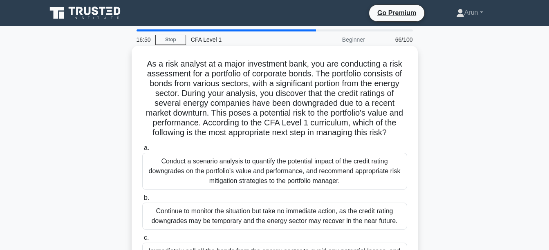
click at [280, 164] on div "Conduct a scenario analysis to quantify the potential impact of the credit rati…" at bounding box center [274, 171] width 265 height 37
click at [142, 151] on input "a. Conduct a scenario analysis to quantify the potential impact of the credit r…" at bounding box center [142, 148] width 0 height 5
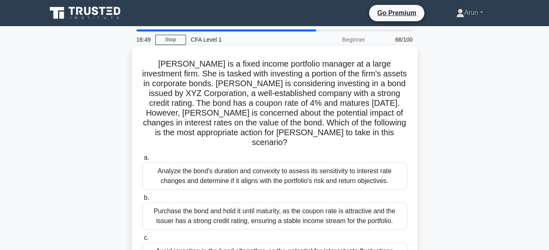
click at [280, 164] on div "Analyze the bond's duration and convexity to assess its sensitivity to interest…" at bounding box center [274, 176] width 265 height 27
click at [142, 161] on input "a. Analyze the bond's duration and convexity to assess its sensitivity to inter…" at bounding box center [142, 157] width 0 height 5
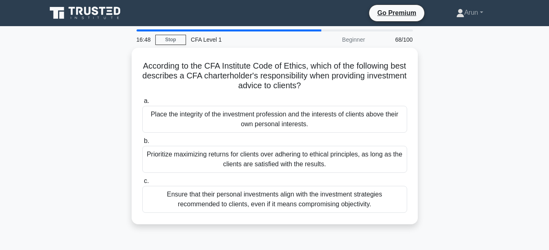
click at [280, 164] on div "Prioritize maximizing returns for clients over adhering to ethical principles, …" at bounding box center [274, 159] width 265 height 27
click at [142, 144] on input "b. Prioritize maximizing returns for clients over adhering to ethical principle…" at bounding box center [142, 141] width 0 height 5
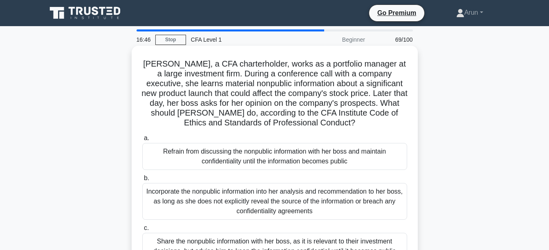
click at [282, 161] on div "Refrain from discussing the nonpublic information with her boss and maintain co…" at bounding box center [274, 156] width 265 height 27
click at [142, 141] on input "a. Refrain from discussing the nonpublic information with her boss and maintain…" at bounding box center [142, 138] width 0 height 5
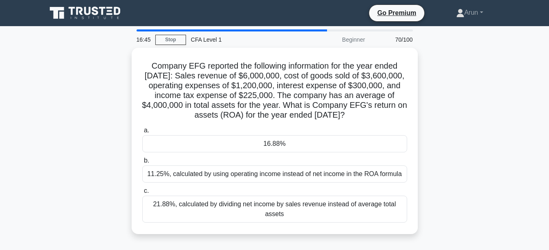
click at [288, 157] on label "b. 11.25%, calculated by using operating income instead of net income in the RO…" at bounding box center [274, 169] width 265 height 27
click at [142, 158] on input "b. 11.25%, calculated by using operating income instead of net income in the RO…" at bounding box center [142, 160] width 0 height 5
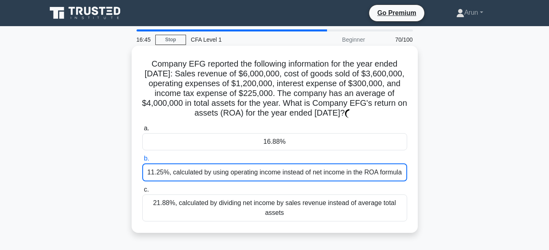
click at [289, 158] on label "b. 11.25%, calculated by using operating income instead of net income in the RO…" at bounding box center [274, 168] width 265 height 28
click at [142, 158] on input "b. 11.25%, calculated by using operating income instead of net income in the RO…" at bounding box center [142, 158] width 0 height 5
click at [289, 158] on label "b. 11.25%, calculated by using operating income instead of net income in the RO…" at bounding box center [274, 168] width 265 height 28
click at [142, 158] on input "b. 11.25%, calculated by using operating income instead of net income in the RO…" at bounding box center [142, 158] width 0 height 5
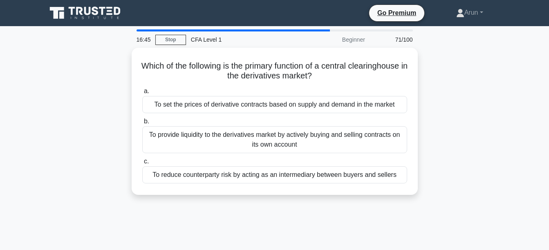
click at [289, 158] on label "c. To reduce counterparty risk by acting as an intermediary between buyers and …" at bounding box center [274, 170] width 265 height 27
click at [142, 159] on input "c. To reduce counterparty risk by acting as an intermediary between buyers and …" at bounding box center [142, 161] width 0 height 5
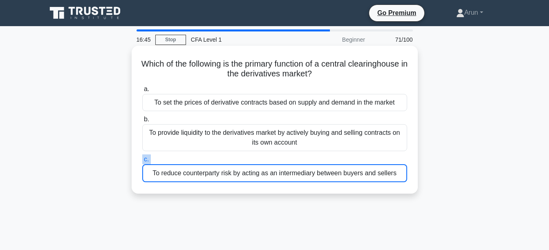
click at [289, 158] on label "c. To reduce counterparty risk by acting as an intermediary between buyers and …" at bounding box center [274, 169] width 265 height 28
click at [142, 158] on input "c. To reduce counterparty risk by acting as an intermediary between buyers and …" at bounding box center [142, 159] width 0 height 5
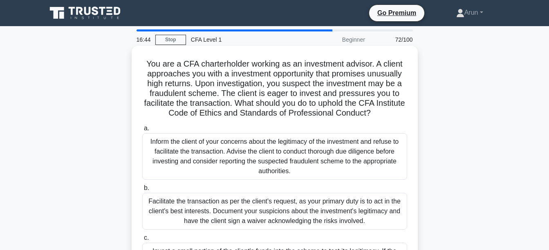
click at [289, 158] on div "Inform the client of your concerns about the legitimacy of the investment and r…" at bounding box center [274, 156] width 265 height 47
click at [142, 131] on input "a. Inform the client of your concerns about the legitimacy of the investment an…" at bounding box center [142, 128] width 0 height 5
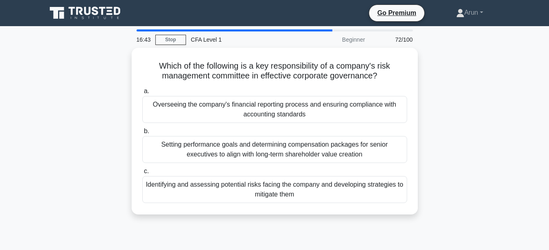
click at [289, 158] on div "Setting performance goals and determining compensation packages for senior exec…" at bounding box center [274, 149] width 265 height 27
click at [142, 134] on input "b. Setting performance goals and determining compensation packages for senior e…" at bounding box center [142, 131] width 0 height 5
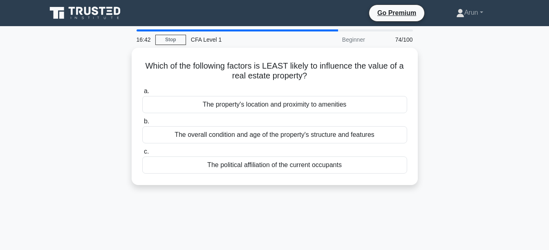
click at [289, 158] on div "The political affiliation of the current occupants" at bounding box center [274, 165] width 265 height 17
click at [142, 155] on input "c. The political affiliation of the current occupants" at bounding box center [142, 151] width 0 height 5
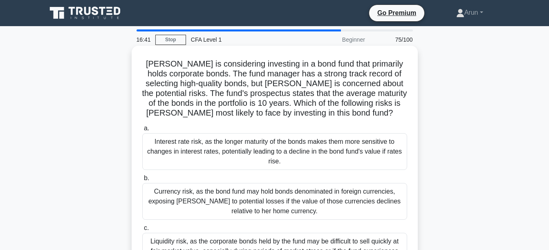
click at [290, 159] on div "Interest rate risk, as the longer maturity of the bonds makes them more sensiti…" at bounding box center [274, 151] width 265 height 37
click at [142, 131] on input "a. Interest rate risk, as the longer maturity of the bonds makes them more sens…" at bounding box center [142, 128] width 0 height 5
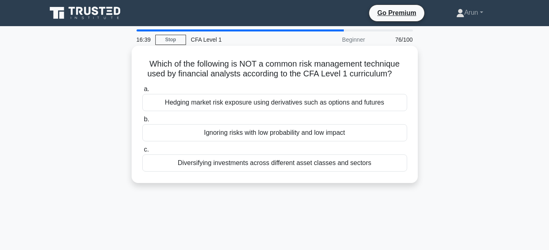
click at [289, 160] on div "Diversifying investments across different asset classes and sectors" at bounding box center [274, 163] width 265 height 17
click at [142, 153] on input "c. Diversifying investments across different asset classes and sectors" at bounding box center [142, 149] width 0 height 5
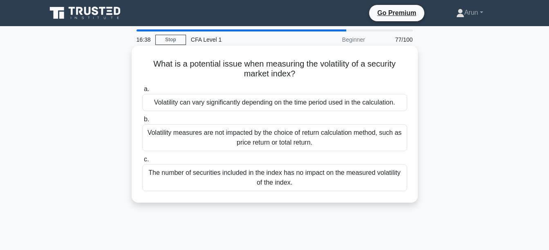
click at [294, 144] on div "Volatility measures are not impacted by the choice of return calculation method…" at bounding box center [274, 137] width 265 height 27
click at [142, 122] on input "b. Volatility measures are not impacted by the choice of return calculation met…" at bounding box center [142, 119] width 0 height 5
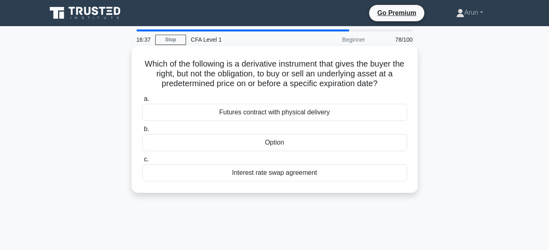
click at [295, 144] on div "Option" at bounding box center [274, 142] width 265 height 17
click at [142, 132] on input "b. Option" at bounding box center [142, 129] width 0 height 5
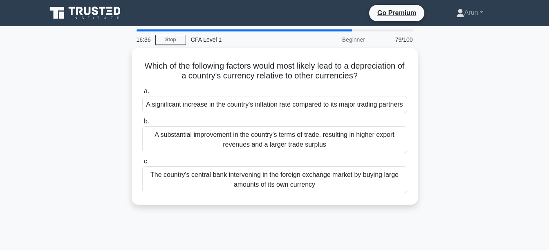
click at [295, 144] on div "A substantial improvement in the country's terms of trade, resulting in higher …" at bounding box center [274, 139] width 265 height 27
click at [142, 124] on input "b. A substantial improvement in the country's terms of trade, resulting in high…" at bounding box center [142, 121] width 0 height 5
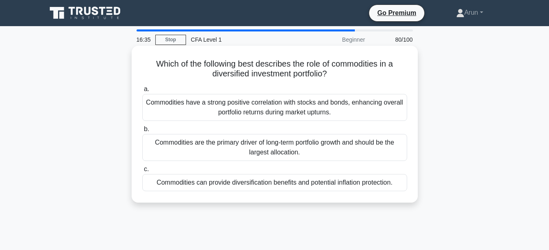
click at [295, 145] on div "Commodities are the primary driver of long-term portfolio growth and should be …" at bounding box center [274, 147] width 265 height 27
click at [142, 132] on input "b. Commodities are the primary driver of long-term portfolio growth and should …" at bounding box center [142, 129] width 0 height 5
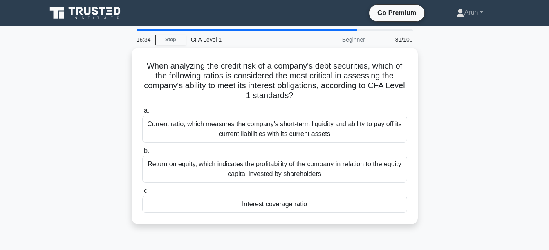
click at [295, 146] on label "b. Return on equity, which indicates the profitability of the company in relati…" at bounding box center [274, 164] width 265 height 37
click at [142, 148] on input "b. Return on equity, which indicates the profitability of the company in relati…" at bounding box center [142, 150] width 0 height 5
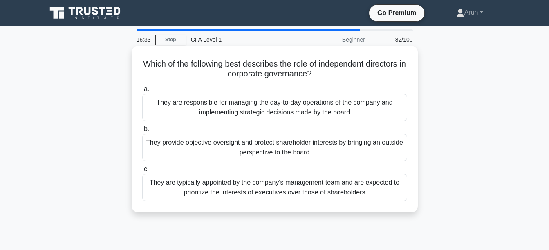
click at [314, 108] on div "They are responsible for managing the day-to-day operations of the company and …" at bounding box center [274, 107] width 265 height 27
click at [142, 92] on input "a. They are responsible for managing the day-to-day operations of the company a…" at bounding box center [142, 89] width 0 height 5
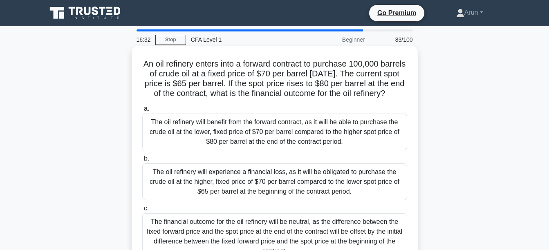
click at [301, 164] on label "b. The oil refinery will experience a financial loss, as it will be obligated t…" at bounding box center [274, 177] width 265 height 47
click at [142, 162] on input "b. The oil refinery will experience a financial loss, as it will be obligated t…" at bounding box center [142, 158] width 0 height 5
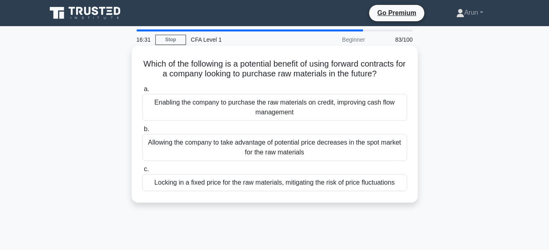
click at [297, 183] on div "Locking in a fixed price for the raw materials, mitigating the risk of price fl…" at bounding box center [274, 182] width 265 height 17
click at [142, 172] on input "c. Locking in a fixed price for the raw materials, mitigating the risk of price…" at bounding box center [142, 169] width 0 height 5
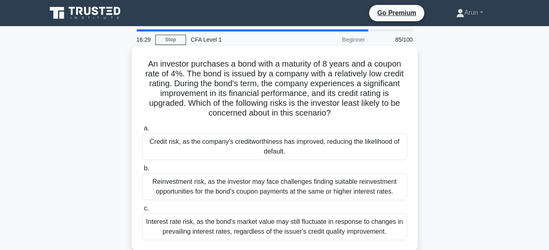
click at [296, 153] on div "Credit risk, as the company's creditworthiness has improved, reducing the likel…" at bounding box center [274, 146] width 265 height 27
click at [142, 131] on input "a. Credit risk, as the company's creditworthiness has improved, reducing the li…" at bounding box center [142, 128] width 0 height 5
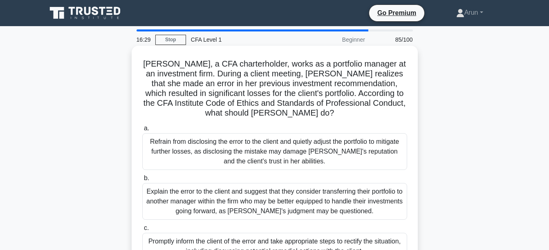
click at [296, 167] on div "Refrain from disclosing the error to the client and quietly adjust the portfoli…" at bounding box center [274, 151] width 265 height 37
click at [142, 131] on input "a. Refrain from disclosing the error to the client and quietly adjust the portf…" at bounding box center [142, 128] width 0 height 5
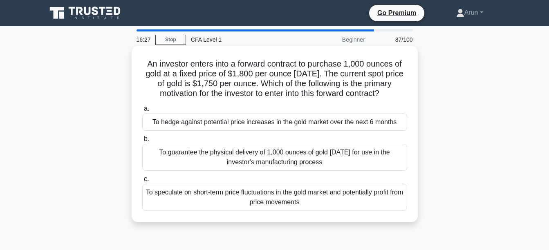
click at [298, 153] on div "To guarantee the physical delivery of 1,000 ounces of gold in 6 months for use …" at bounding box center [274, 157] width 265 height 27
click at [142, 142] on input "b. To guarantee the physical delivery of 1,000 ounces of gold in 6 months for u…" at bounding box center [142, 139] width 0 height 5
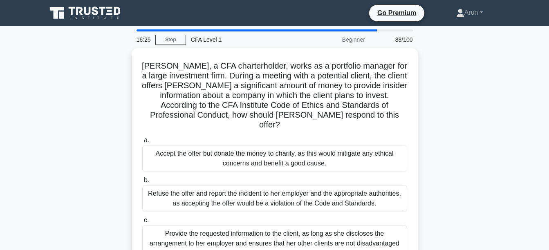
click at [298, 153] on div "Accept the offer but donate the money to charity, as this would mitigate any et…" at bounding box center [274, 158] width 265 height 27
click at [142, 143] on input "a. Accept the offer but donate the money to charity, as this would mitigate any…" at bounding box center [142, 140] width 0 height 5
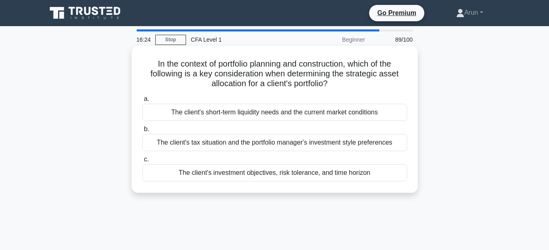
click at [298, 153] on div "a. The client's short-term liquidity needs and the current market conditions b.…" at bounding box center [274, 137] width 275 height 91
click at [298, 136] on div "The client's tax situation and the portfolio manager's investment style prefere…" at bounding box center [274, 142] width 265 height 17
click at [142, 132] on input "b. The client's tax situation and the portfolio manager's investment style pref…" at bounding box center [142, 129] width 0 height 5
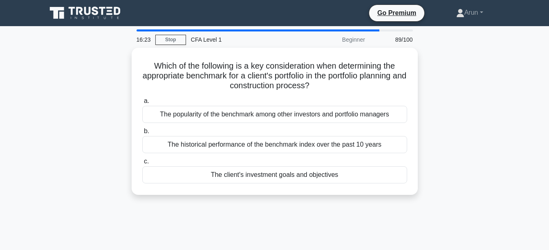
click at [298, 136] on div "The historical performance of the benchmark index over the past 10 years" at bounding box center [274, 144] width 265 height 17
click at [142, 134] on input "b. The historical performance of the benchmark index over the past 10 years" at bounding box center [142, 131] width 0 height 5
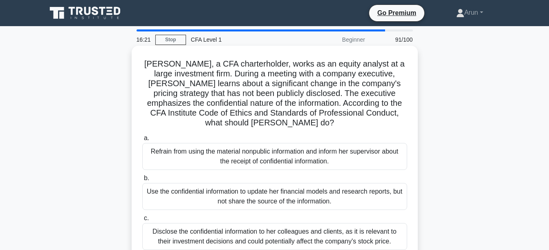
click at [300, 148] on div "Refrain from using the material nonpublic information and inform her supervisor…" at bounding box center [274, 156] width 265 height 27
click at [142, 141] on input "a. Refrain from using the material nonpublic information and inform her supervi…" at bounding box center [142, 138] width 0 height 5
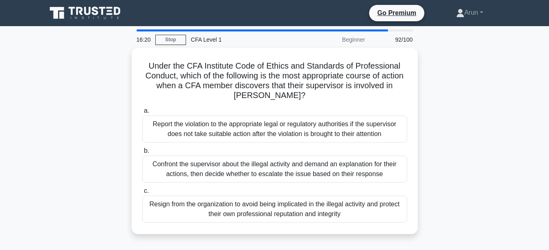
click at [287, 200] on div "Resign from the organization to avoid being implicated in the illegal activity …" at bounding box center [274, 209] width 265 height 27
click at [142, 194] on input "c. Resign from the organization to avoid being implicated in the illegal activi…" at bounding box center [142, 191] width 0 height 5
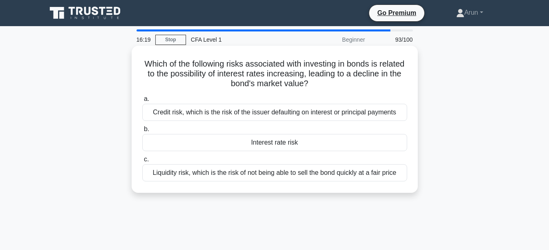
click at [290, 158] on label "c. Liquidity risk, which is the risk of not being able to sell the bond quickly…" at bounding box center [274, 168] width 265 height 27
click at [142, 158] on input "c. Liquidity risk, which is the risk of not being able to sell the bond quickly…" at bounding box center [142, 159] width 0 height 5
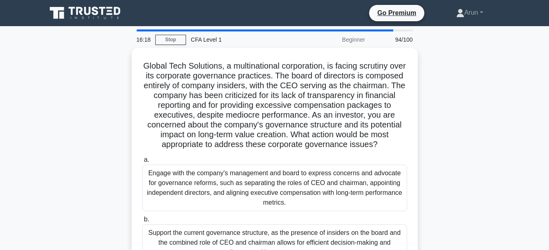
click at [290, 146] on h5 "Global Tech Solutions, a multinational corporation, is facing scrutiny over its…" at bounding box center [274, 105] width 267 height 89
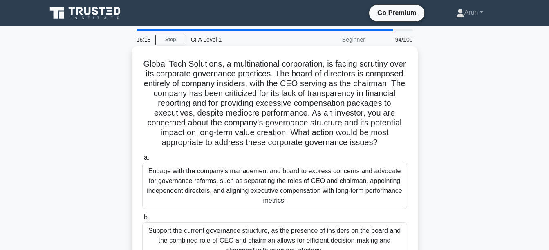
click at [278, 191] on div "Engage with the company's management and board to express concerns and advocate…" at bounding box center [274, 186] width 265 height 47
click at [142, 161] on input "a. Engage with the company's management and board to express concerns and advoc…" at bounding box center [142, 157] width 0 height 5
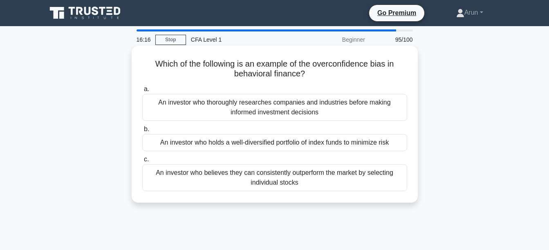
click at [283, 146] on div "An investor who holds a well-diversified portfolio of index funds to minimize r…" at bounding box center [274, 142] width 265 height 17
click at [142, 132] on input "b. An investor who holds a well-diversified portfolio of index funds to minimiz…" at bounding box center [142, 129] width 0 height 5
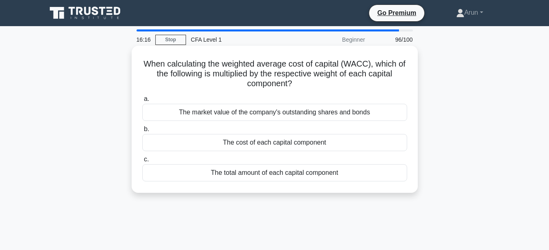
click at [276, 184] on div "When calculating the weighted average cost of capital (WACC), which of the foll…" at bounding box center [275, 119] width 280 height 141
click at [275, 170] on div "The total amount of each capital component" at bounding box center [274, 172] width 265 height 17
click at [142, 162] on input "c. The total amount of each capital component" at bounding box center [142, 159] width 0 height 5
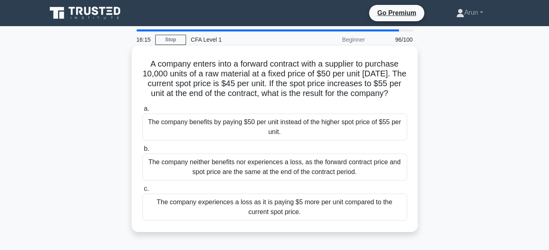
click at [286, 135] on div "The company benefits by paying $50 per unit instead of the higher spot price of…" at bounding box center [274, 127] width 265 height 27
click at [142, 112] on input "a. The company benefits by paying $50 per unit instead of the higher spot price…" at bounding box center [142, 108] width 0 height 5
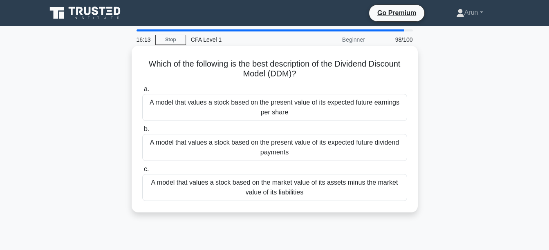
click at [274, 181] on div "A model that values a stock based on the market value of its assets minus the m…" at bounding box center [274, 187] width 265 height 27
click at [142, 172] on input "c. A model that values a stock based on the market value of its assets minus th…" at bounding box center [142, 169] width 0 height 5
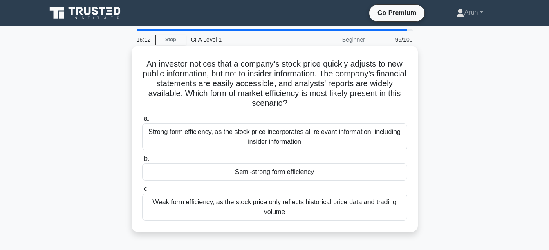
click at [293, 132] on div "Strong form efficiency, as the stock price incorporates all relevant informatio…" at bounding box center [274, 136] width 265 height 27
click at [142, 121] on input "a. Strong form efficiency, as the stock price incorporates all relevant informa…" at bounding box center [142, 118] width 0 height 5
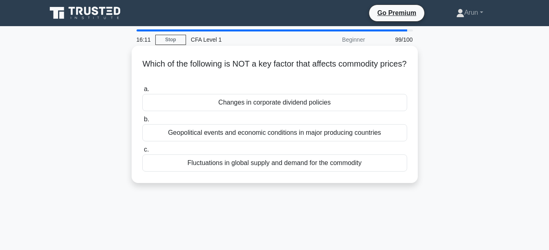
click at [292, 135] on div "Geopolitical events and economic conditions in major producing countries" at bounding box center [274, 132] width 265 height 17
click at [142, 122] on input "b. Geopolitical events and economic conditions in major producing countries" at bounding box center [142, 119] width 0 height 5
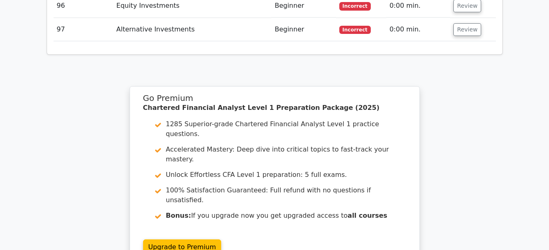
scroll to position [3589, 0]
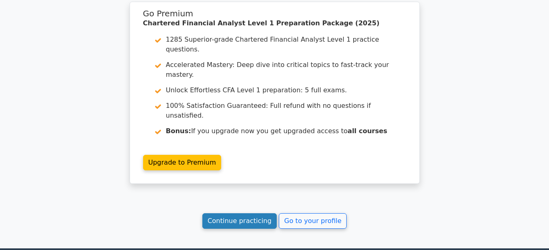
click at [254, 213] on link "Continue practicing" at bounding box center [239, 221] width 75 height 16
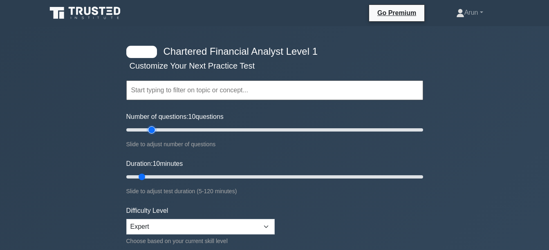
type input "20"
click at [152, 128] on input "Number of questions: 10 questions" at bounding box center [274, 130] width 297 height 10
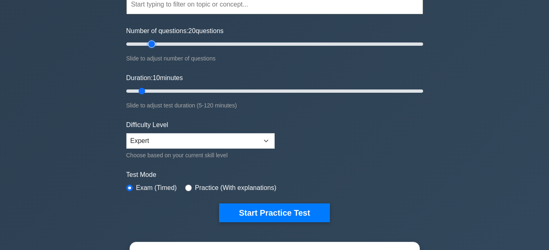
scroll to position [204, 0]
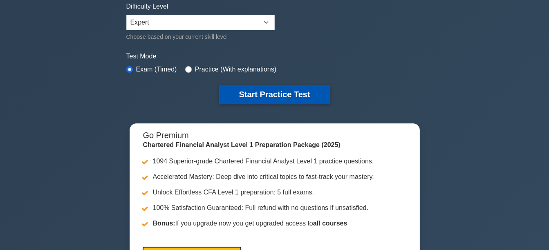
click at [249, 97] on button "Start Practice Test" at bounding box center [274, 94] width 110 height 19
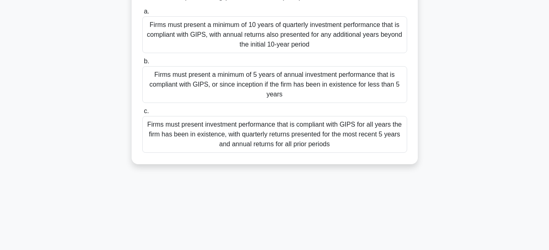
scroll to position [41, 0]
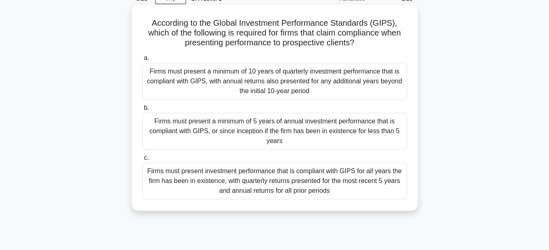
click at [328, 72] on div "Firms must present a minimum of 10 years of quarterly investment performance th…" at bounding box center [274, 81] width 265 height 37
click at [142, 61] on input "a. Firms must present a minimum of 10 years of quarterly investment performance…" at bounding box center [142, 58] width 0 height 5
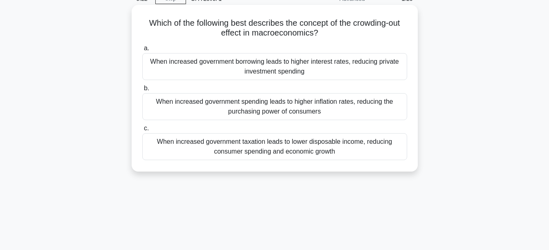
scroll to position [0, 0]
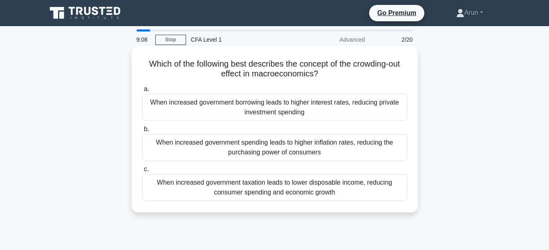
click at [345, 189] on div "When increased government taxation leads to lower disposable income, reducing c…" at bounding box center [274, 187] width 265 height 27
click at [142, 172] on input "c. When increased government taxation leads to lower disposable income, reducin…" at bounding box center [142, 169] width 0 height 5
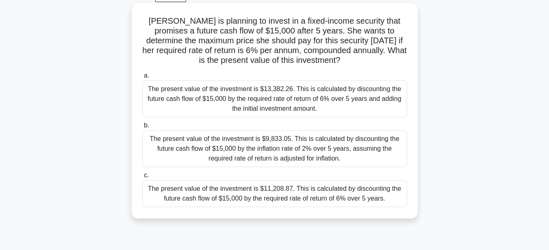
scroll to position [41, 0]
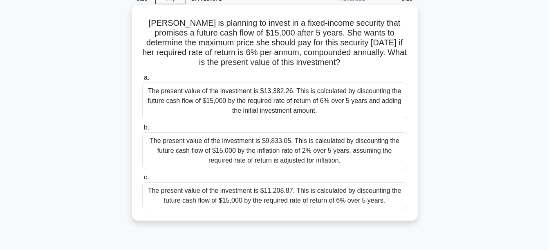
click at [341, 96] on div "The present value of the investment is $13,382.26. This is calculated by discou…" at bounding box center [274, 101] width 265 height 37
click at [142, 81] on input "a. The present value of the investment is $13,382.26. This is calculated by dis…" at bounding box center [142, 77] width 0 height 5
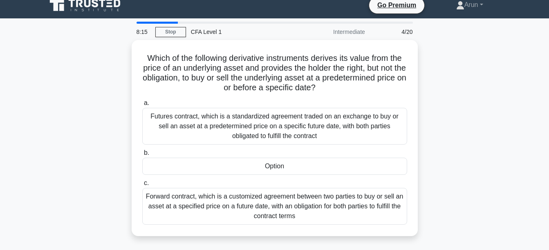
scroll to position [0, 0]
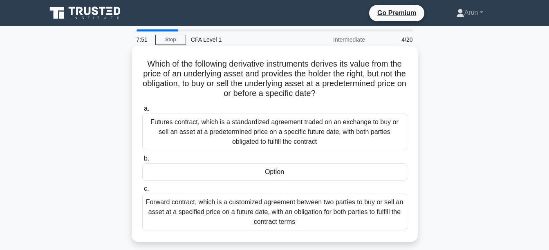
click at [296, 175] on div "Option" at bounding box center [274, 172] width 265 height 17
click at [142, 162] on input "b. Option" at bounding box center [142, 158] width 0 height 5
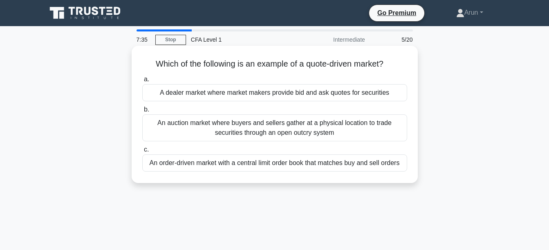
click at [347, 158] on label "c. An order-driven market with a central limit order book that matches buy and …" at bounding box center [274, 158] width 265 height 27
click at [347, 158] on div "An order-driven market with a central limit order book that matches buy and sel…" at bounding box center [274, 163] width 265 height 17
click at [142, 153] on input "c. An order-driven market with a central limit order book that matches buy and …" at bounding box center [142, 149] width 0 height 5
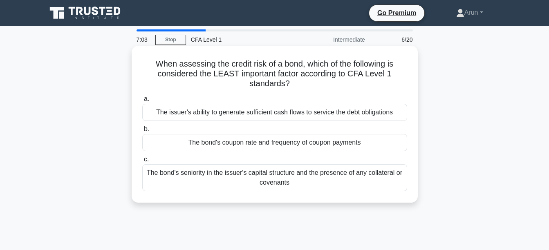
click at [341, 179] on div "The bond's seniority in the issuer's capital structure and the presence of any …" at bounding box center [274, 177] width 265 height 27
click at [142, 162] on input "c. The bond's seniority in the issuer's capital structure and the presence of a…" at bounding box center [142, 159] width 0 height 5
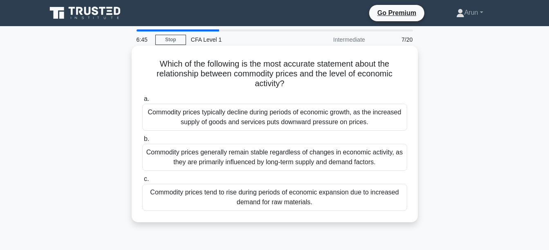
click at [335, 194] on div "Commodity prices tend to rise during periods of economic expansion due to incre…" at bounding box center [274, 197] width 265 height 27
click at [142, 182] on input "c. Commodity prices tend to rise during periods of economic expansion due to in…" at bounding box center [142, 179] width 0 height 5
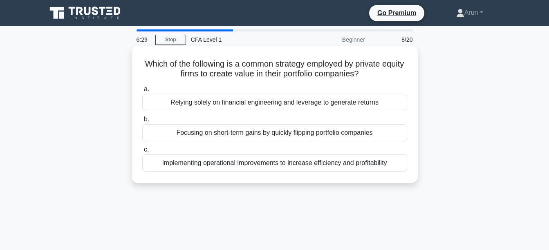
click at [346, 156] on div "Implementing operational improvements to increase efficiency and profitability" at bounding box center [274, 163] width 265 height 17
click at [142, 153] on input "c. Implementing operational improvements to increase efficiency and profitabili…" at bounding box center [142, 149] width 0 height 5
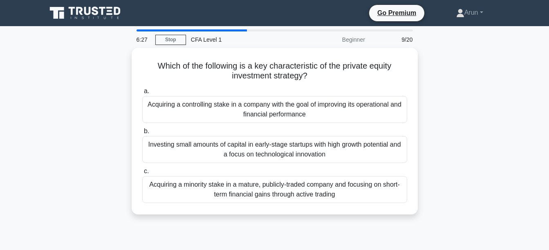
click at [459, 62] on div "Which of the following is a key characteristic of the private equity investment…" at bounding box center [275, 136] width 466 height 177
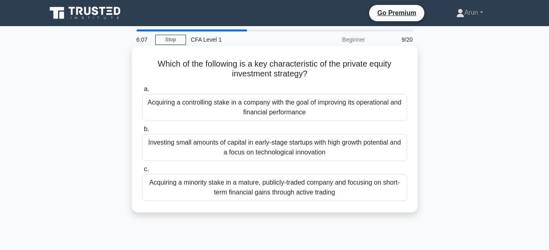
click at [318, 153] on div "Investing small amounts of capital in early-stage startups with high growth pot…" at bounding box center [274, 147] width 265 height 27
click at [142, 132] on input "b. Investing small amounts of capital in early-stage startups with high growth …" at bounding box center [142, 129] width 0 height 5
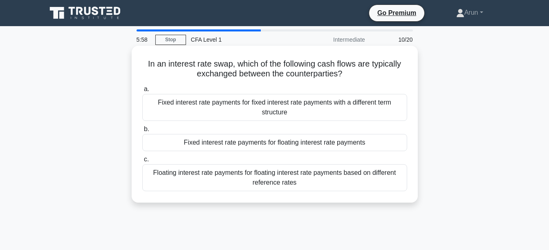
click at [314, 173] on div "Floating interest rate payments for floating interest rate payments based on di…" at bounding box center [274, 177] width 265 height 27
click at [142, 162] on input "c. Floating interest rate payments for floating interest rate payments based on…" at bounding box center [142, 159] width 0 height 5
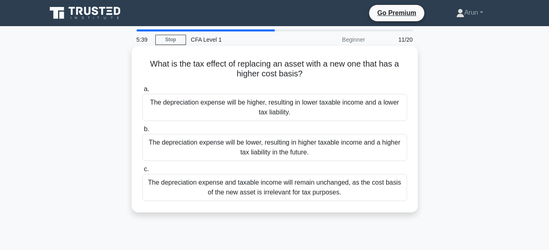
click at [296, 197] on div "The depreciation expense and taxable income will remain unchanged, as the cost …" at bounding box center [274, 187] width 265 height 27
click at [142, 172] on input "c. The depreciation expense and taxable income will remain unchanged, as the co…" at bounding box center [142, 169] width 0 height 5
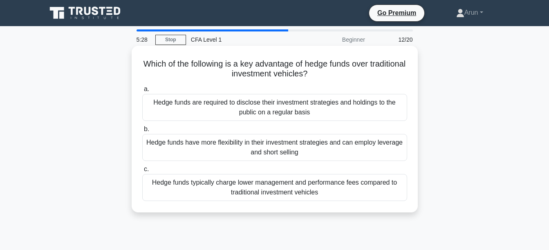
click at [342, 148] on div "Hedge funds have more flexibility in their investment strategies and can employ…" at bounding box center [274, 147] width 265 height 27
click at [142, 132] on input "b. Hedge funds have more flexibility in their investment strategies and can emp…" at bounding box center [142, 129] width 0 height 5
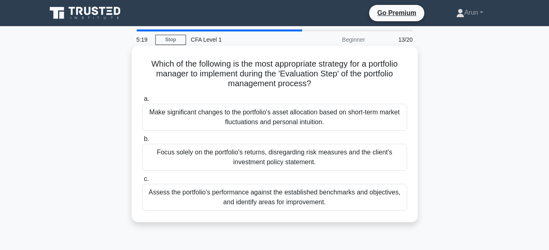
click at [369, 189] on div "Assess the portfolio's performance against the established benchmarks and objec…" at bounding box center [274, 197] width 265 height 27
click at [142, 182] on input "c. Assess the portfolio's performance against the established benchmarks and ob…" at bounding box center [142, 179] width 0 height 5
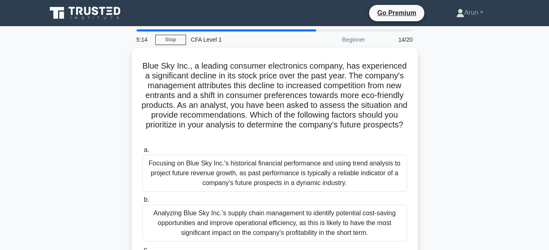
click at [455, 132] on div "Blue Sky Inc., a leading consumer electronics company, has experienced a signif…" at bounding box center [275, 180] width 466 height 265
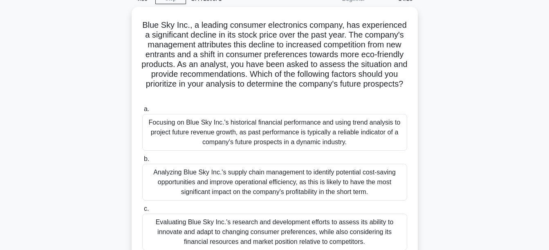
scroll to position [82, 0]
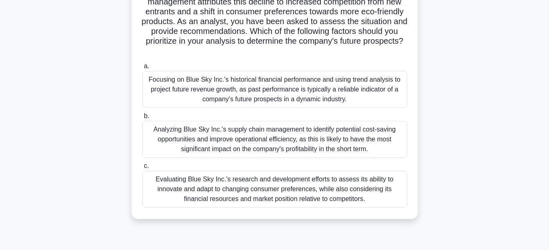
drag, startPoint x: 332, startPoint y: 173, endPoint x: 332, endPoint y: 195, distance: 22.1
click at [332, 195] on div "Evaluating Blue Sky Inc.'s research and development efforts to assess its abili…" at bounding box center [274, 189] width 265 height 37
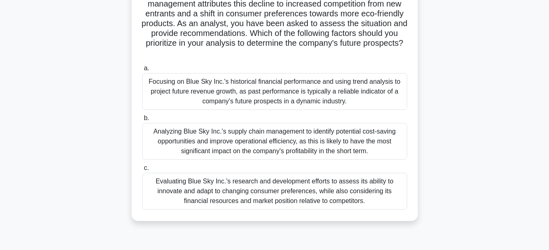
drag, startPoint x: 332, startPoint y: 195, endPoint x: 316, endPoint y: 190, distance: 16.4
click at [316, 190] on div "Evaluating Blue Sky Inc.'s research and development efforts to assess its abili…" at bounding box center [274, 191] width 265 height 37
click at [142, 171] on input "c. Evaluating Blue Sky Inc.'s research and development efforts to assess its ab…" at bounding box center [142, 168] width 0 height 5
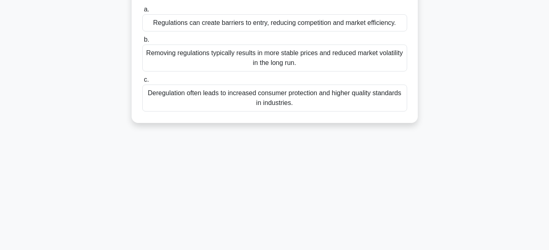
scroll to position [0, 0]
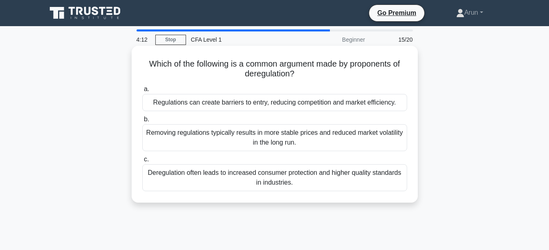
click at [374, 105] on div "Regulations can create barriers to entry, reducing competition and market effic…" at bounding box center [274, 102] width 265 height 17
click at [142, 92] on input "a. Regulations can create barriers to entry, reducing competition and market ef…" at bounding box center [142, 89] width 0 height 5
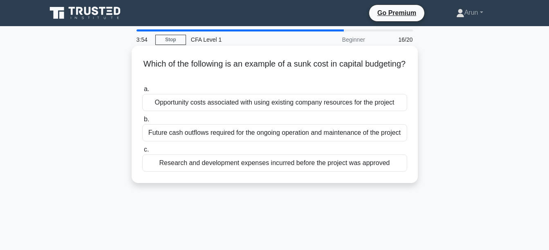
click at [314, 162] on div "Research and development expenses incurred before the project was approved" at bounding box center [274, 163] width 265 height 17
click at [142, 153] on input "c. Research and development expenses incurred before the project was approved" at bounding box center [142, 149] width 0 height 5
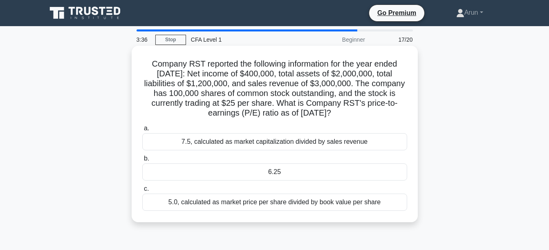
click at [339, 171] on div "6.25" at bounding box center [274, 172] width 265 height 17
click at [142, 162] on input "b. 6.25" at bounding box center [142, 158] width 0 height 5
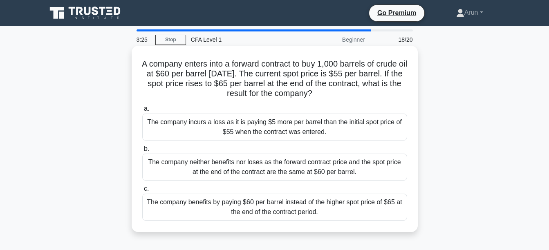
click at [366, 199] on div "The company benefits by paying $60 per barrel instead of the higher spot price …" at bounding box center [274, 207] width 265 height 27
click at [142, 192] on input "c. The company benefits by paying $60 per barrel instead of the higher spot pri…" at bounding box center [142, 188] width 0 height 5
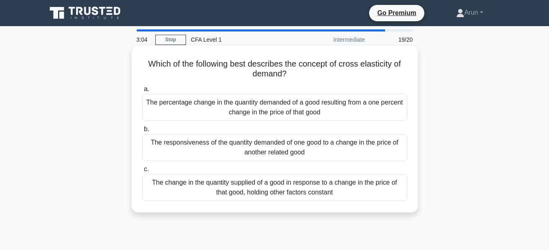
scroll to position [41, 0]
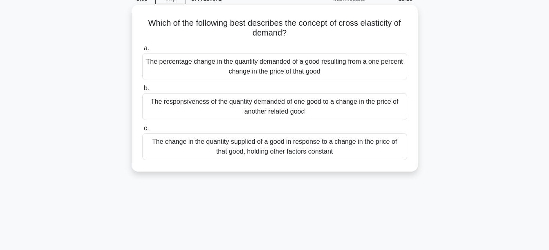
click at [333, 143] on div "The change in the quantity supplied of a good in response to a change in the pr…" at bounding box center [274, 146] width 265 height 27
click at [142, 131] on input "c. The change in the quantity supplied of a good in response to a change in the…" at bounding box center [142, 128] width 0 height 5
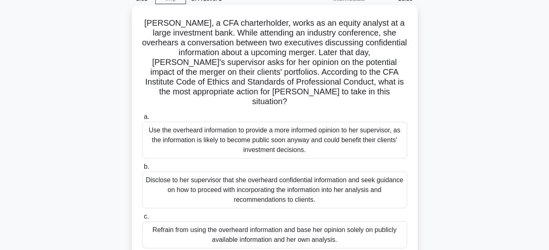
click at [359, 222] on div "Refrain from using the overheard information and base her opinion solely on pub…" at bounding box center [274, 235] width 265 height 27
click at [142, 220] on input "c. Refrain from using the overheard information and base her opinion solely on …" at bounding box center [142, 216] width 0 height 5
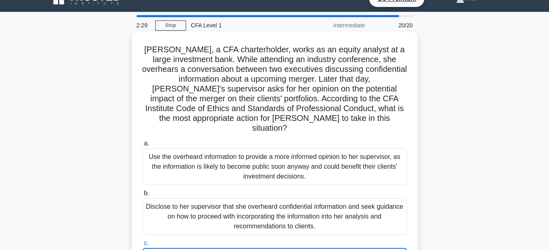
scroll to position [0, 0]
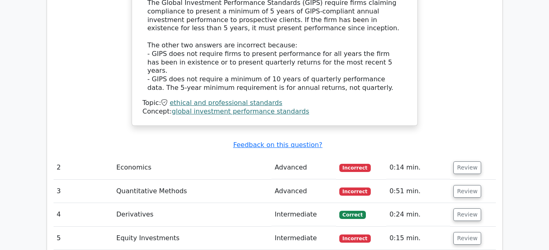
scroll to position [859, 0]
